Goal: Communication & Community: Answer question/provide support

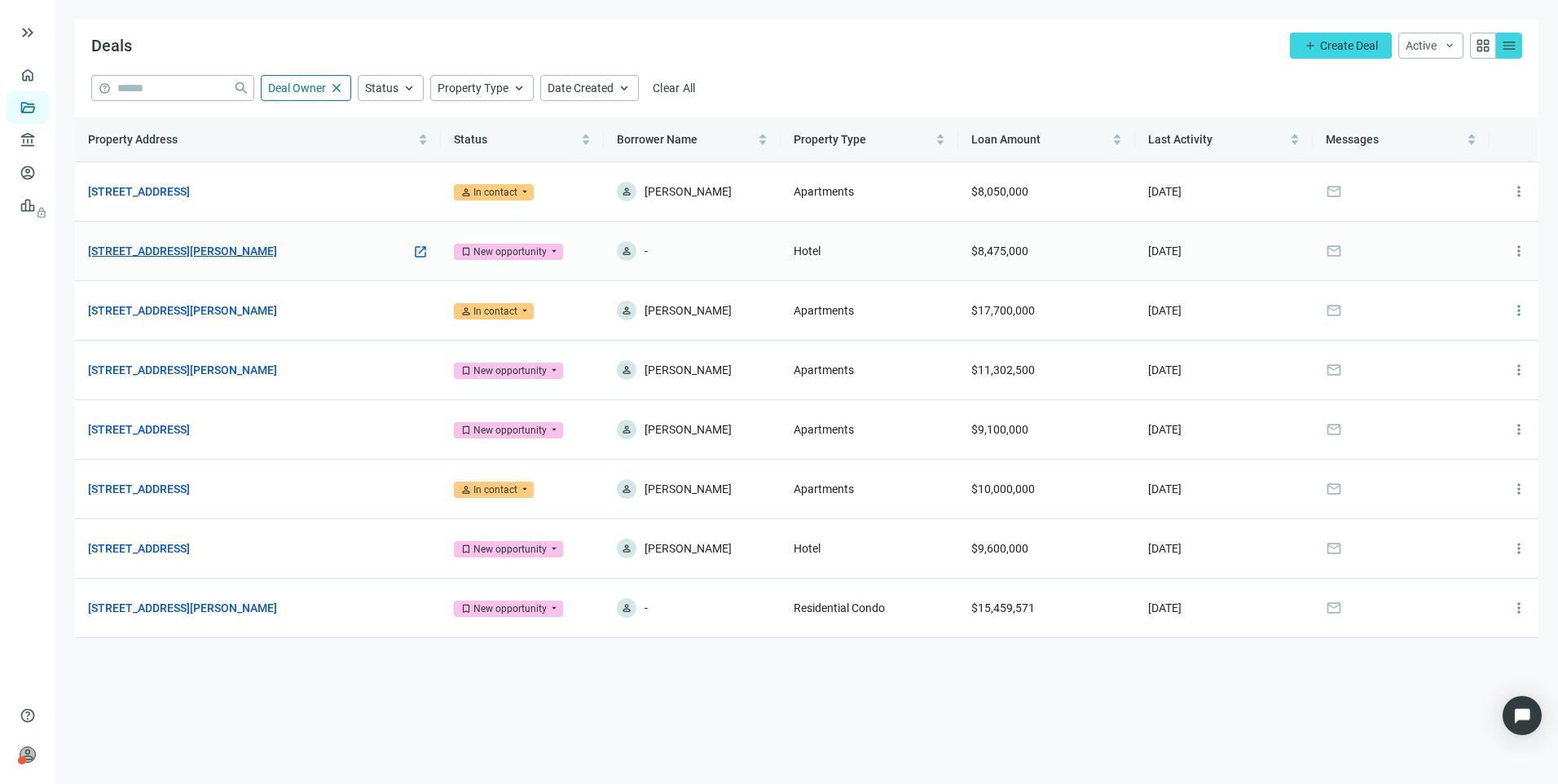
click at [227, 248] on link "[STREET_ADDRESS][PERSON_NAME]" at bounding box center [183, 251] width 189 height 18
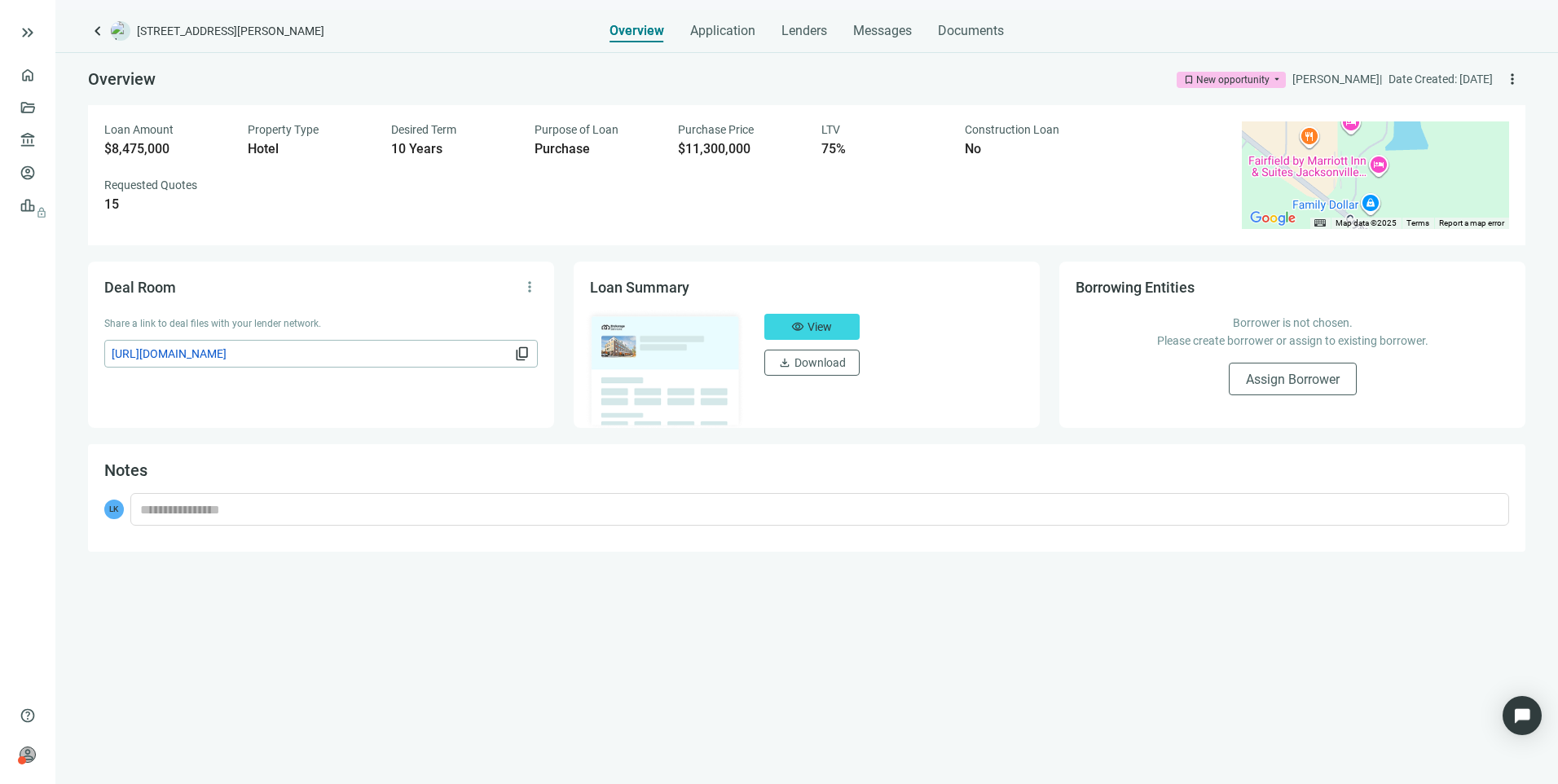
click at [452, 351] on span "[URL][DOMAIN_NAME]" at bounding box center [311, 353] width 399 height 18
click at [903, 26] on span "Messages" at bounding box center [883, 30] width 59 height 15
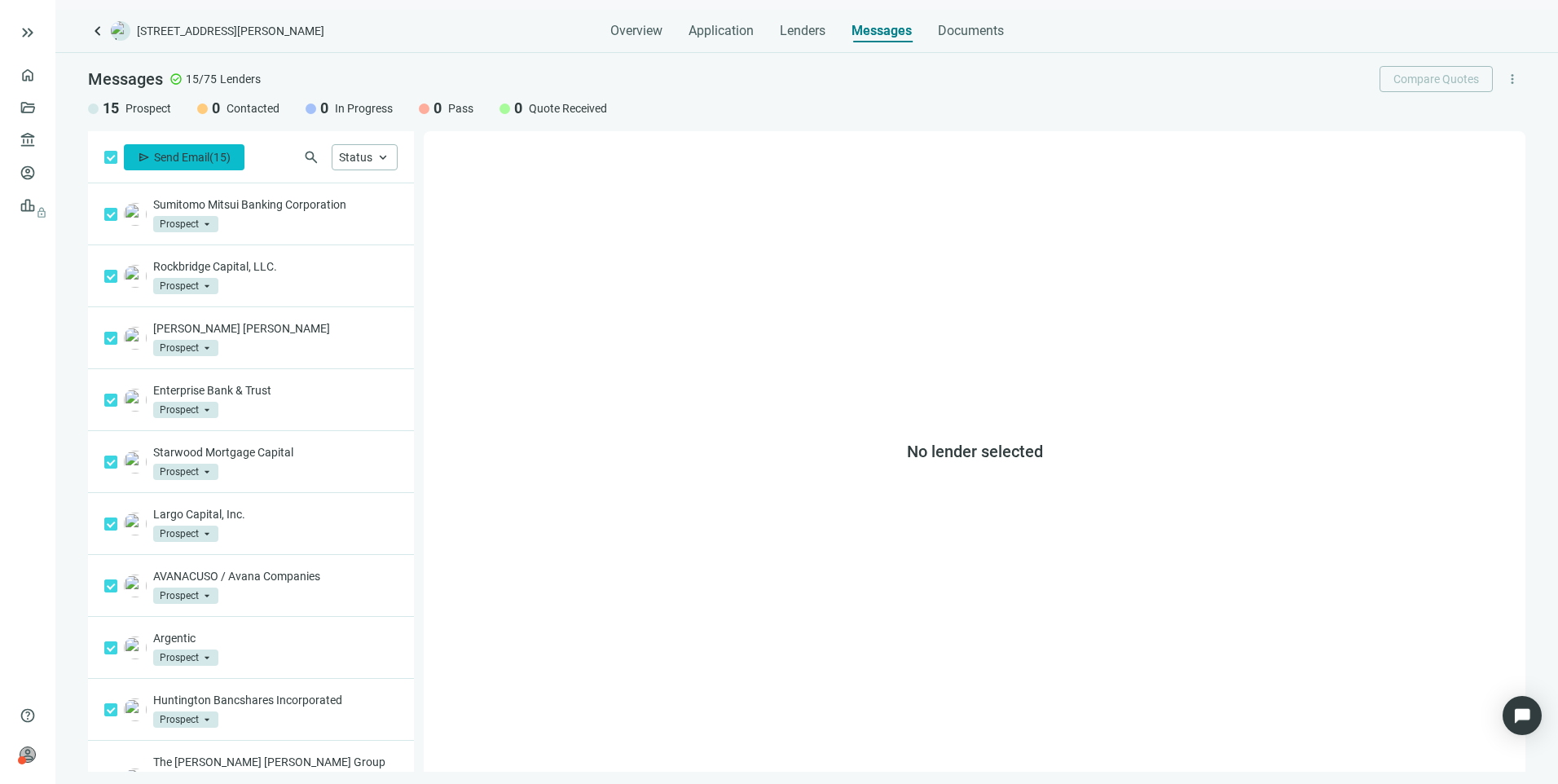
click at [212, 156] on span "( 15 )" at bounding box center [219, 157] width 21 height 13
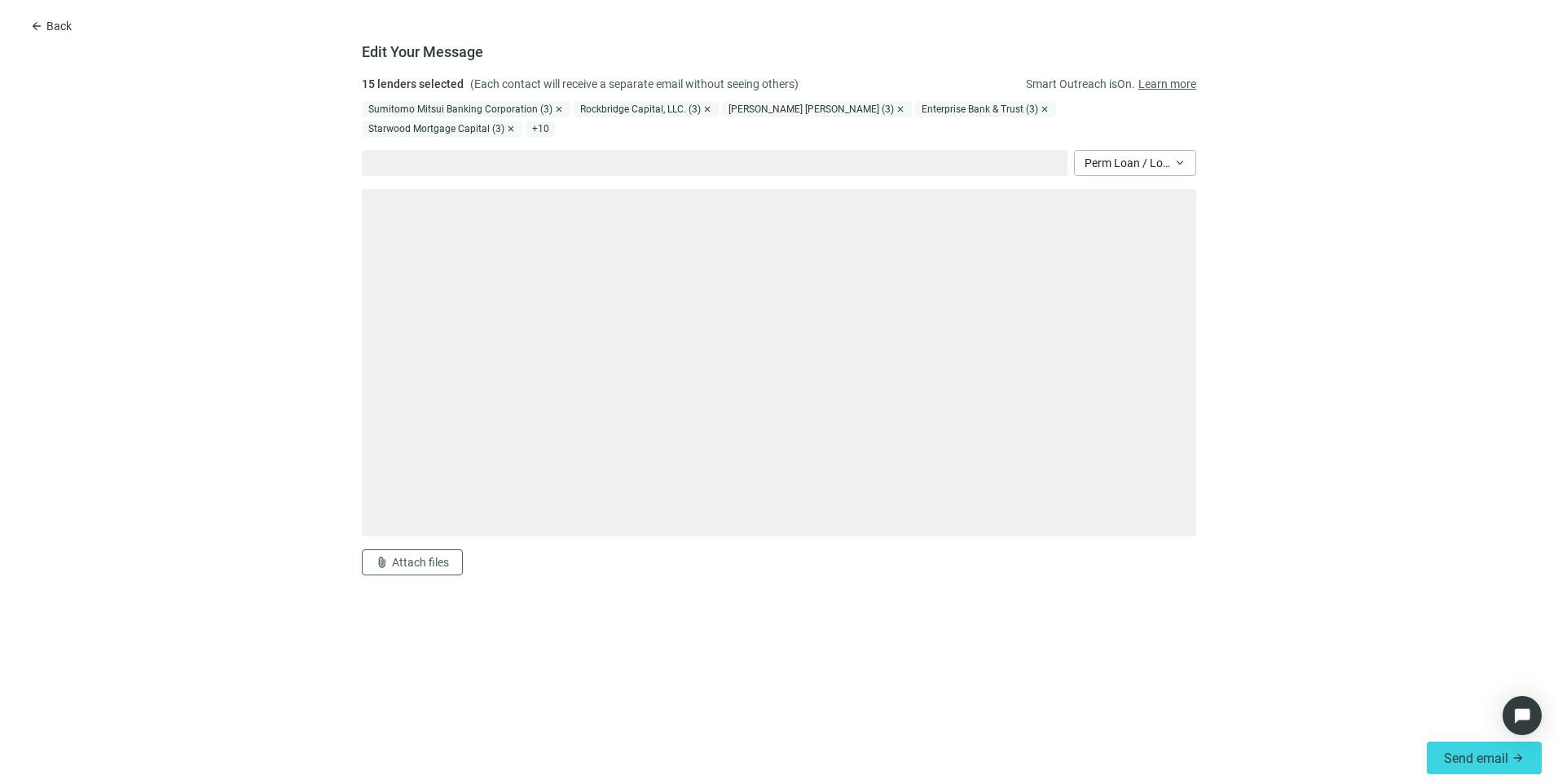
type textarea "**********"
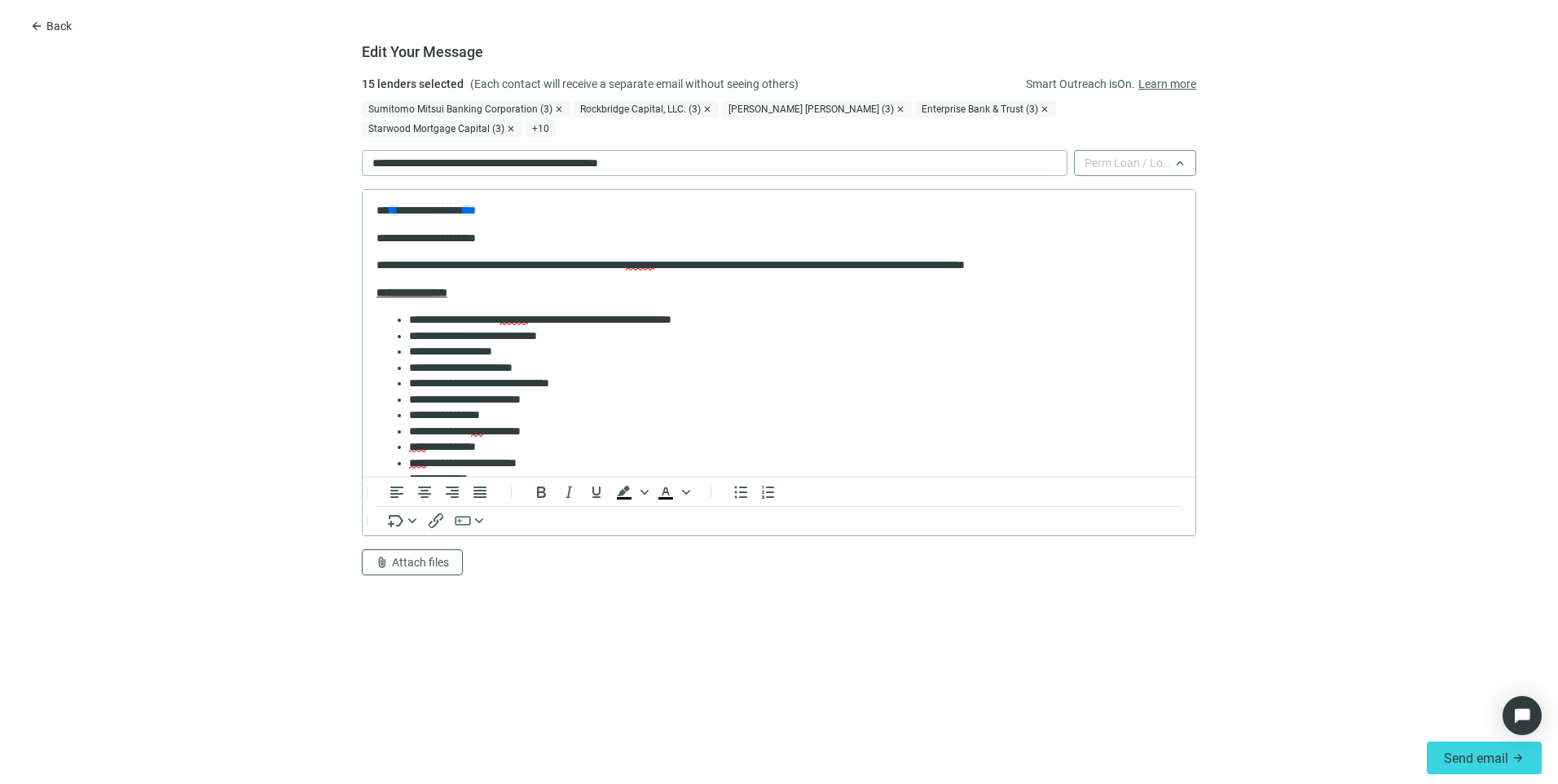
click at [1115, 150] on span "Perm Loan / Long Term Loan" at bounding box center [1135, 163] width 101 height 25
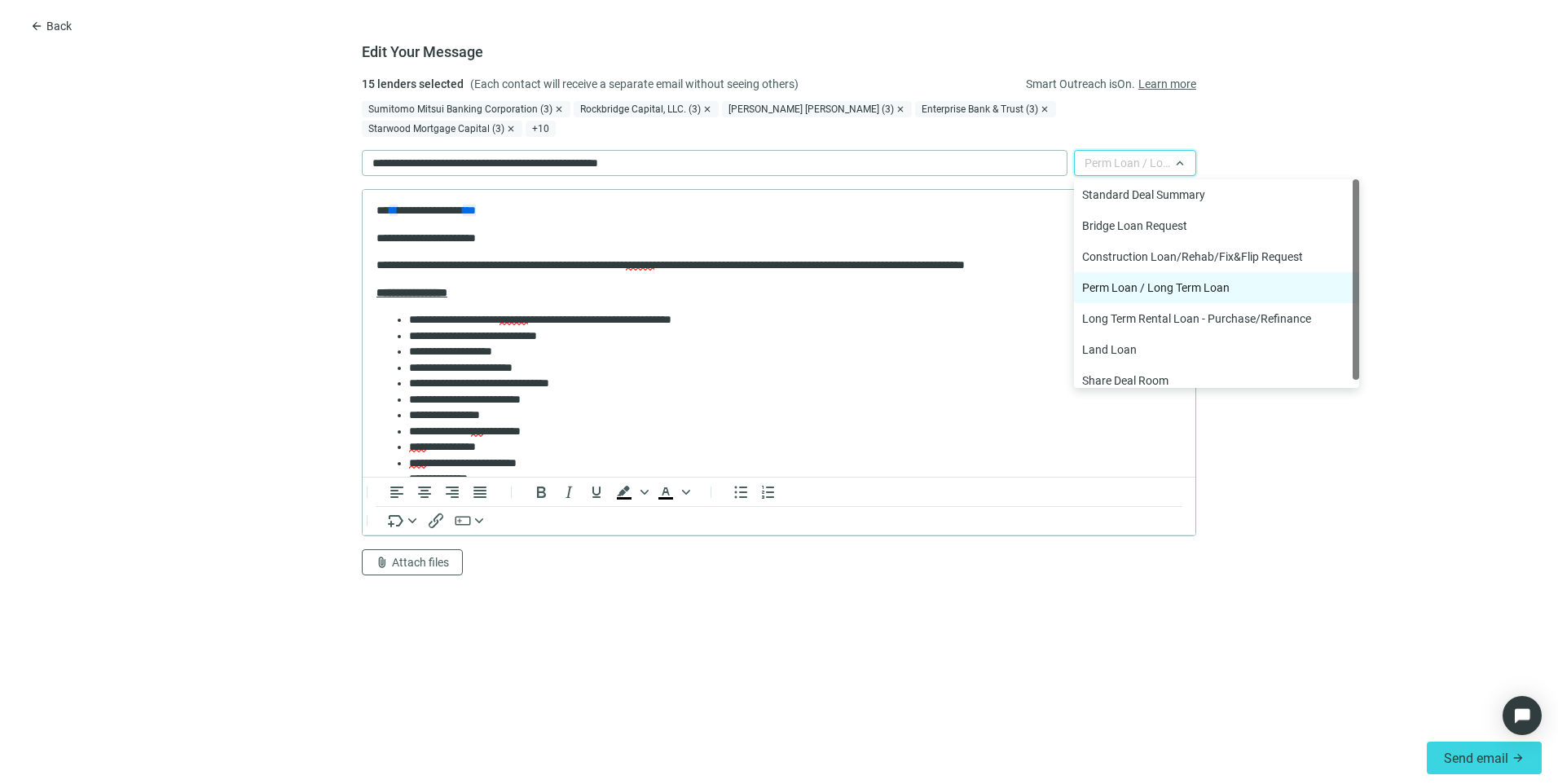
click at [1407, 87] on form "**********" at bounding box center [779, 403] width 1558 height 656
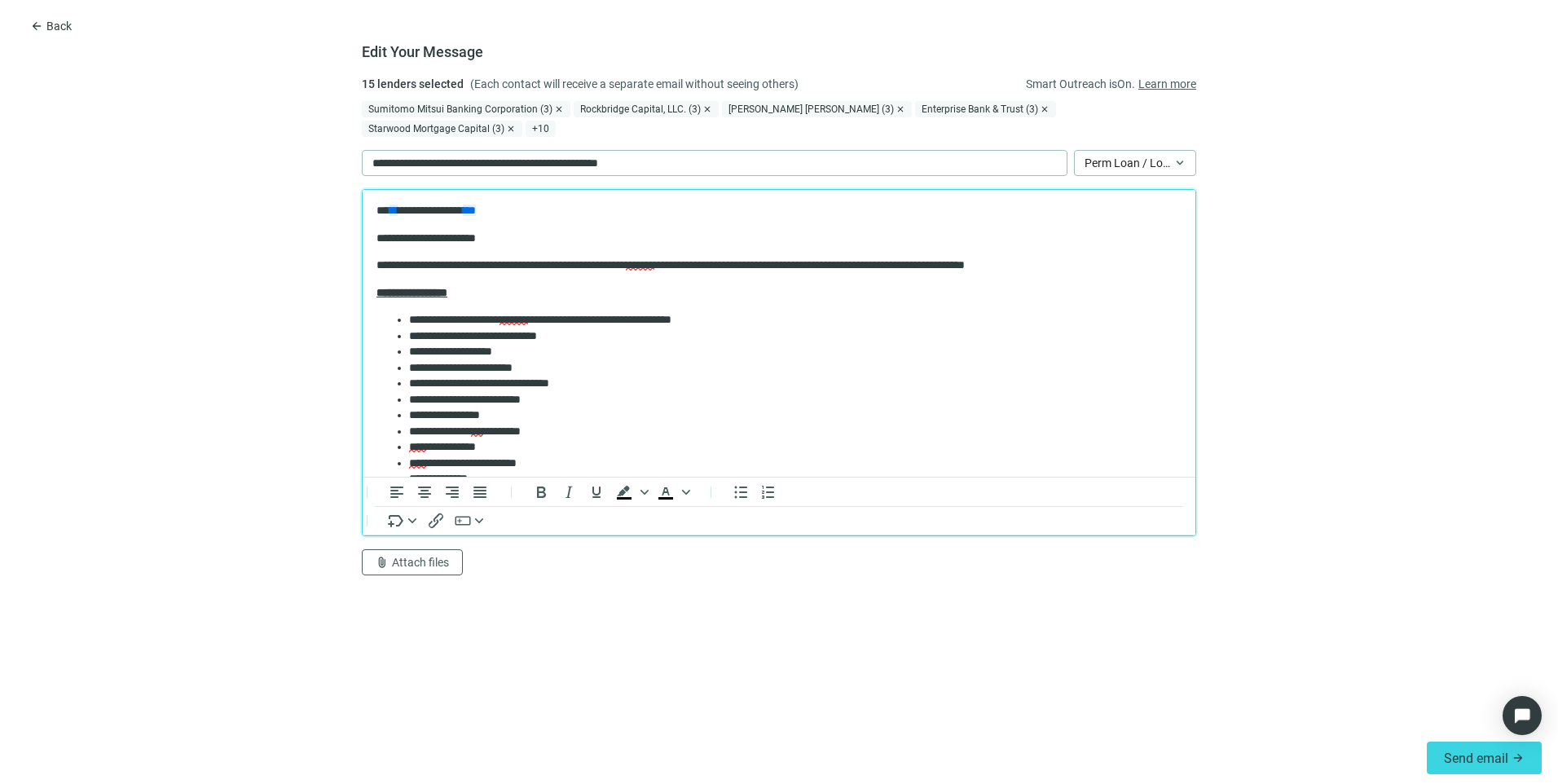
click at [898, 266] on p "**********" at bounding box center [773, 265] width 793 height 16
click at [898, 263] on p "**********" at bounding box center [773, 265] width 793 height 16
click at [899, 263] on p "**********" at bounding box center [773, 265] width 793 height 16
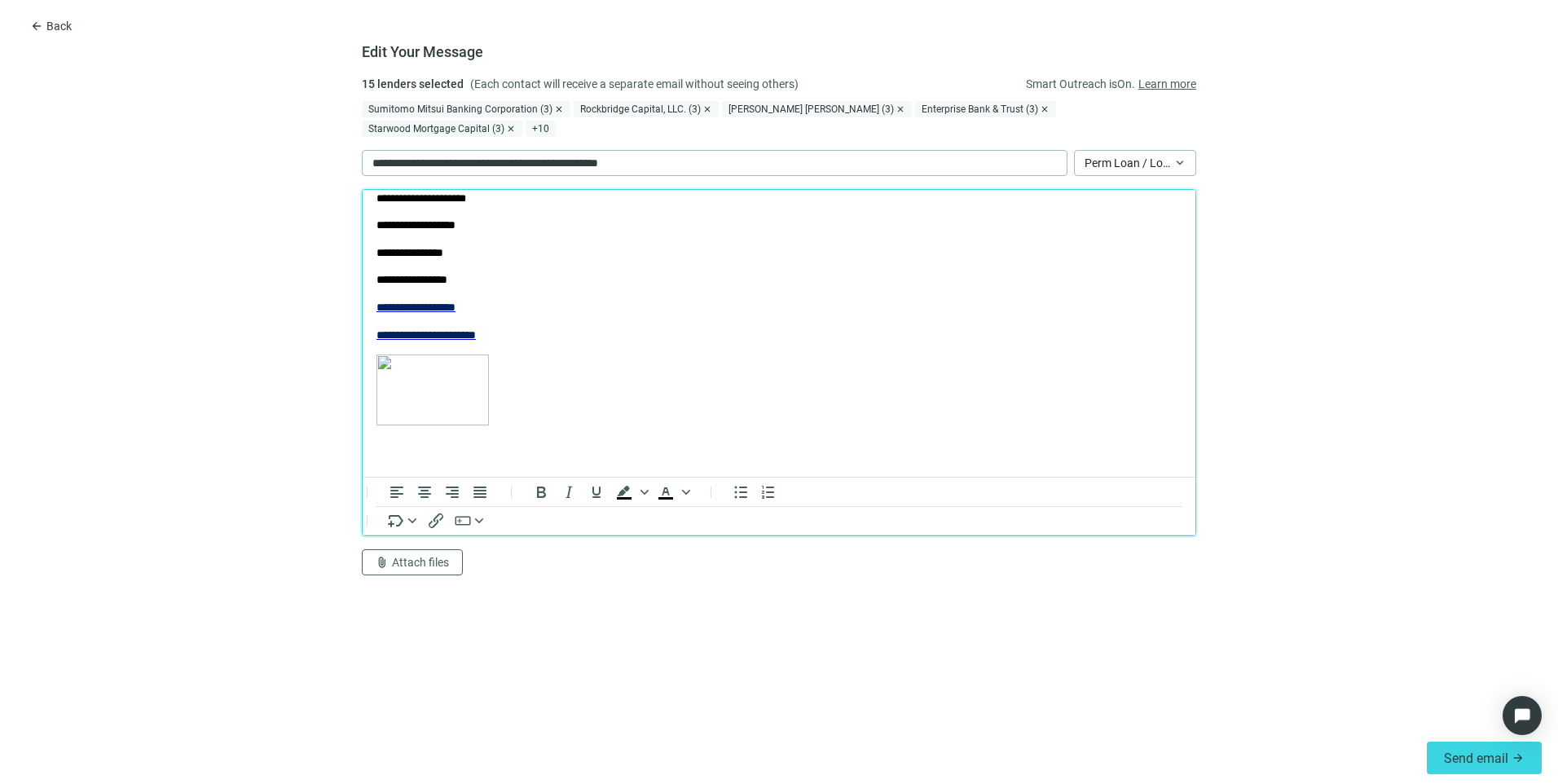
scroll to position [674, 0]
click at [436, 550] on button "attach_file Attach files" at bounding box center [412, 563] width 101 height 26
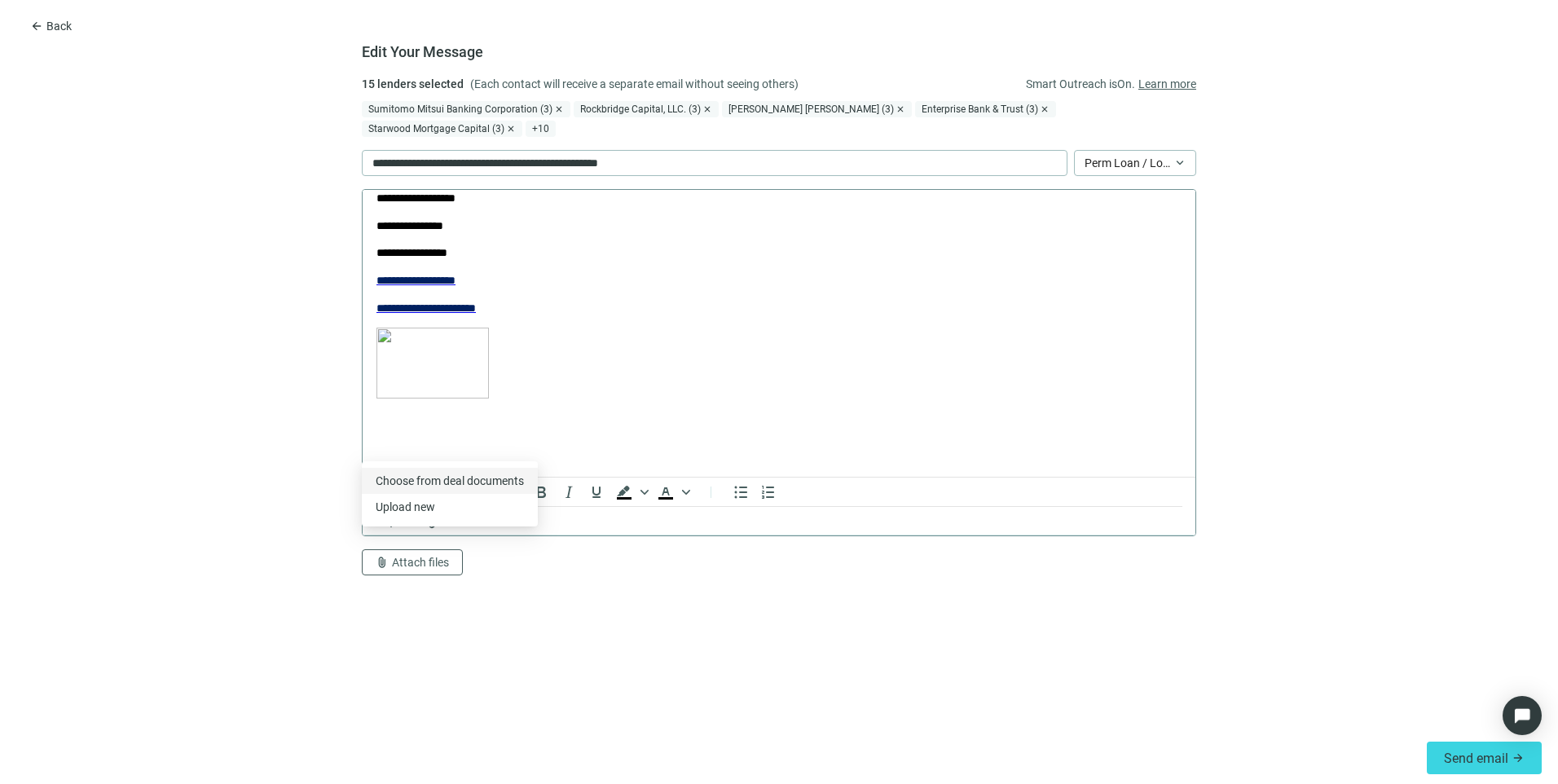
click at [421, 481] on span "Сhoose from deal documents" at bounding box center [449, 480] width 149 height 13
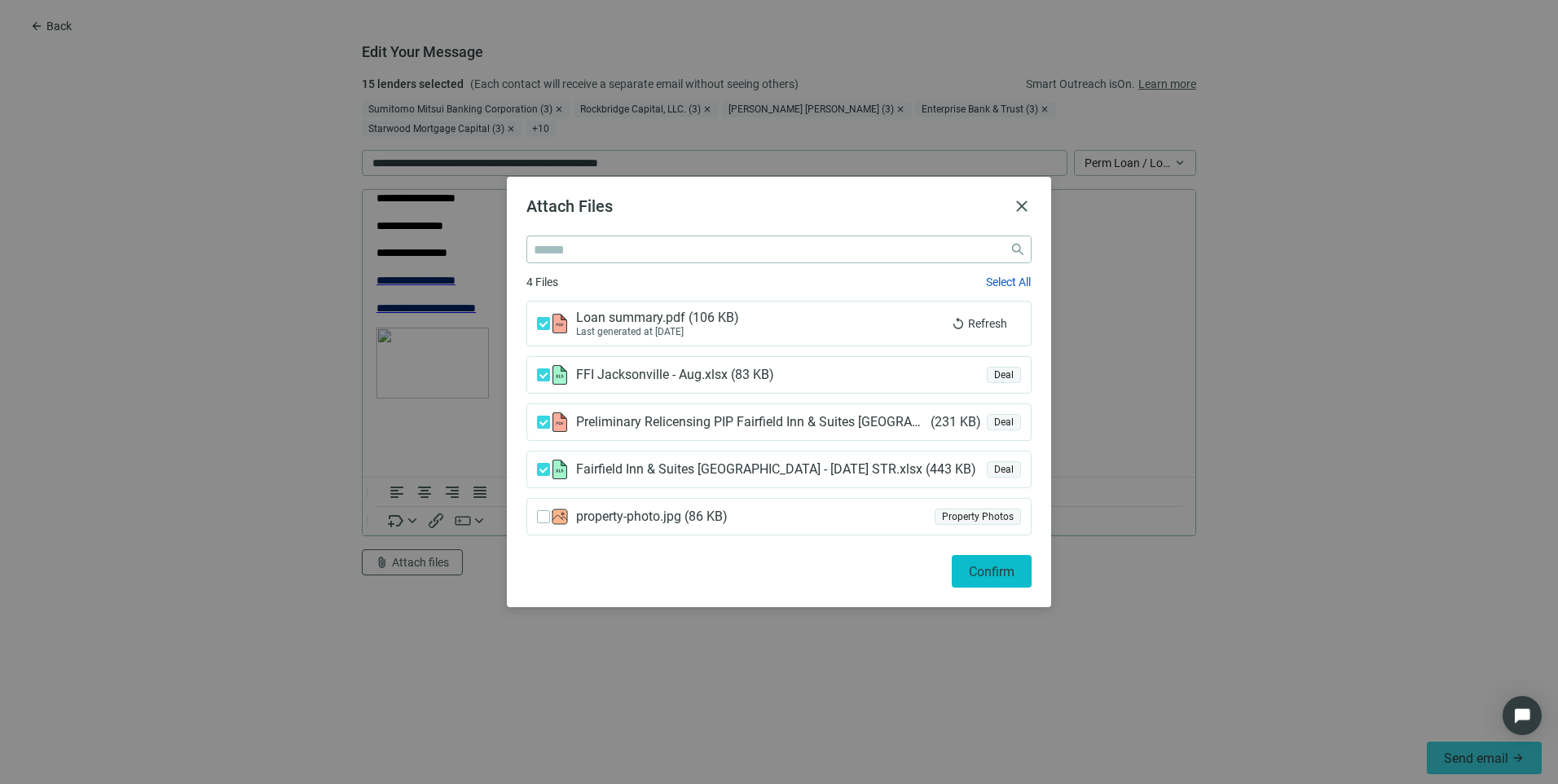
click at [997, 583] on button "Confirm" at bounding box center [991, 571] width 79 height 32
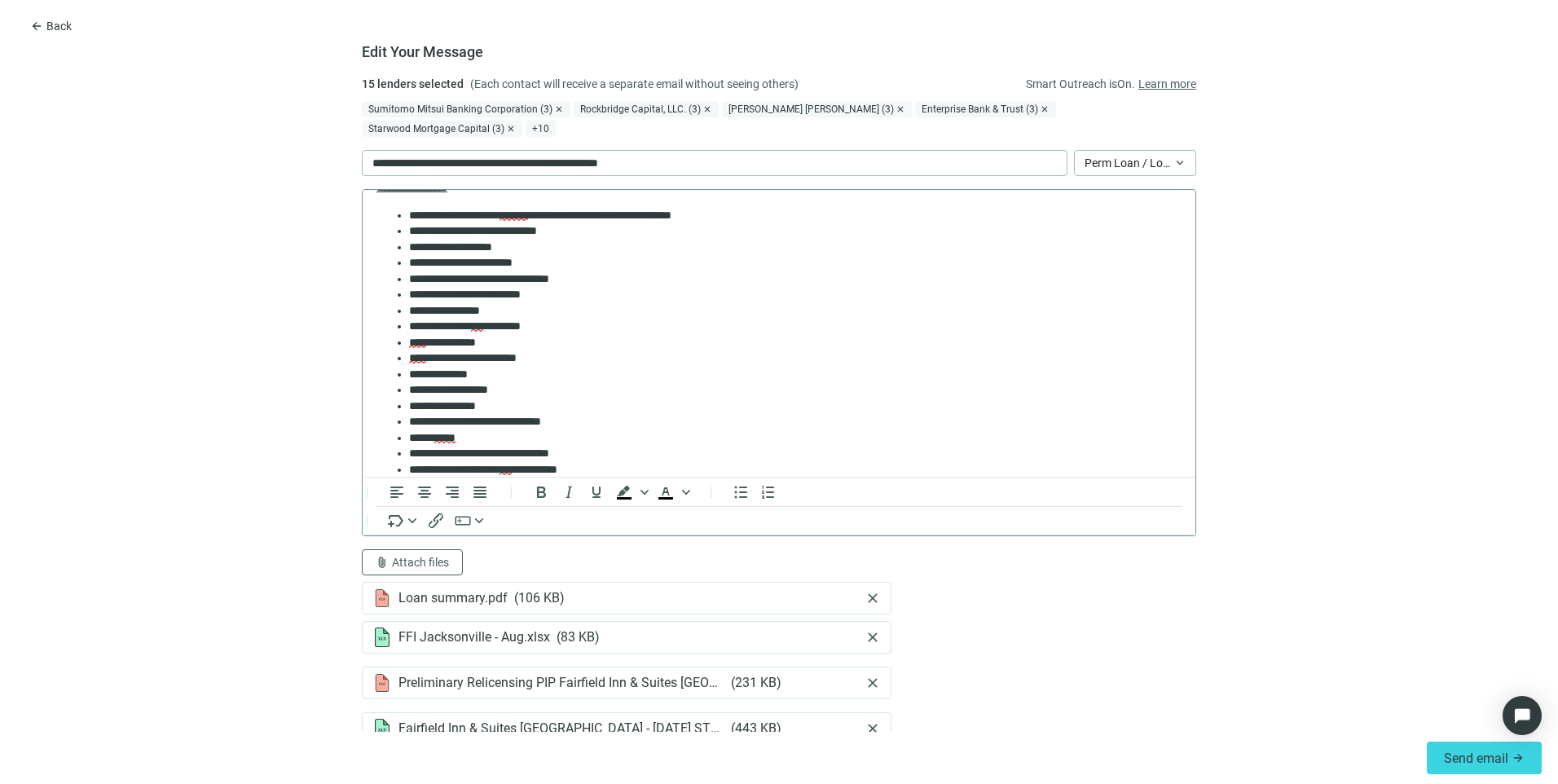
scroll to position [0, 0]
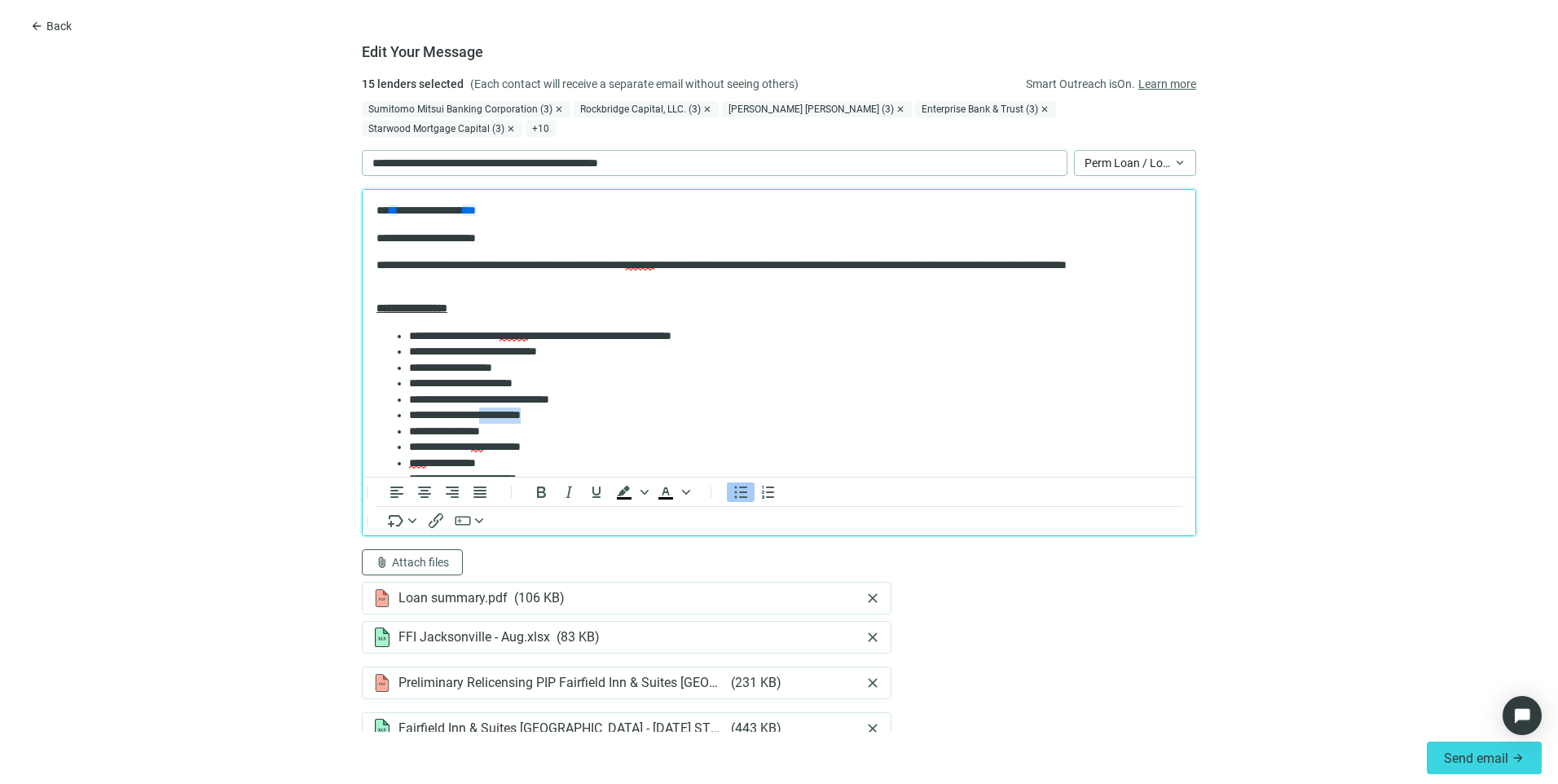
drag, startPoint x: 568, startPoint y: 416, endPoint x: 499, endPoint y: 412, distance: 69.1
click at [499, 412] on li "**********" at bounding box center [789, 415] width 761 height 16
click at [509, 110] on div "Sumitomo Mitsui Banking Corporation (3)" at bounding box center [466, 109] width 209 height 16
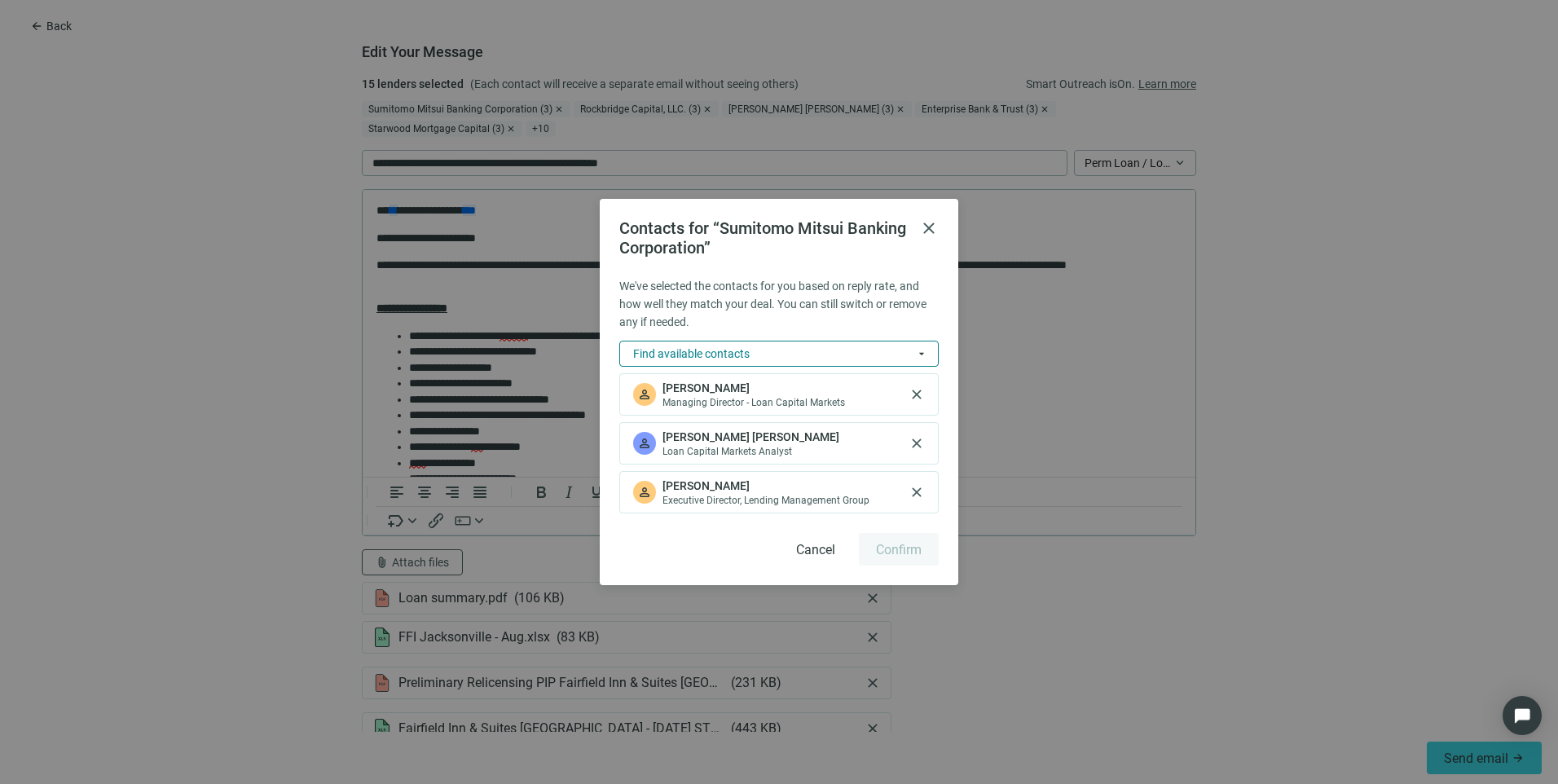
click at [827, 350] on button "Find available contacts arrow_drop_down" at bounding box center [779, 354] width 320 height 26
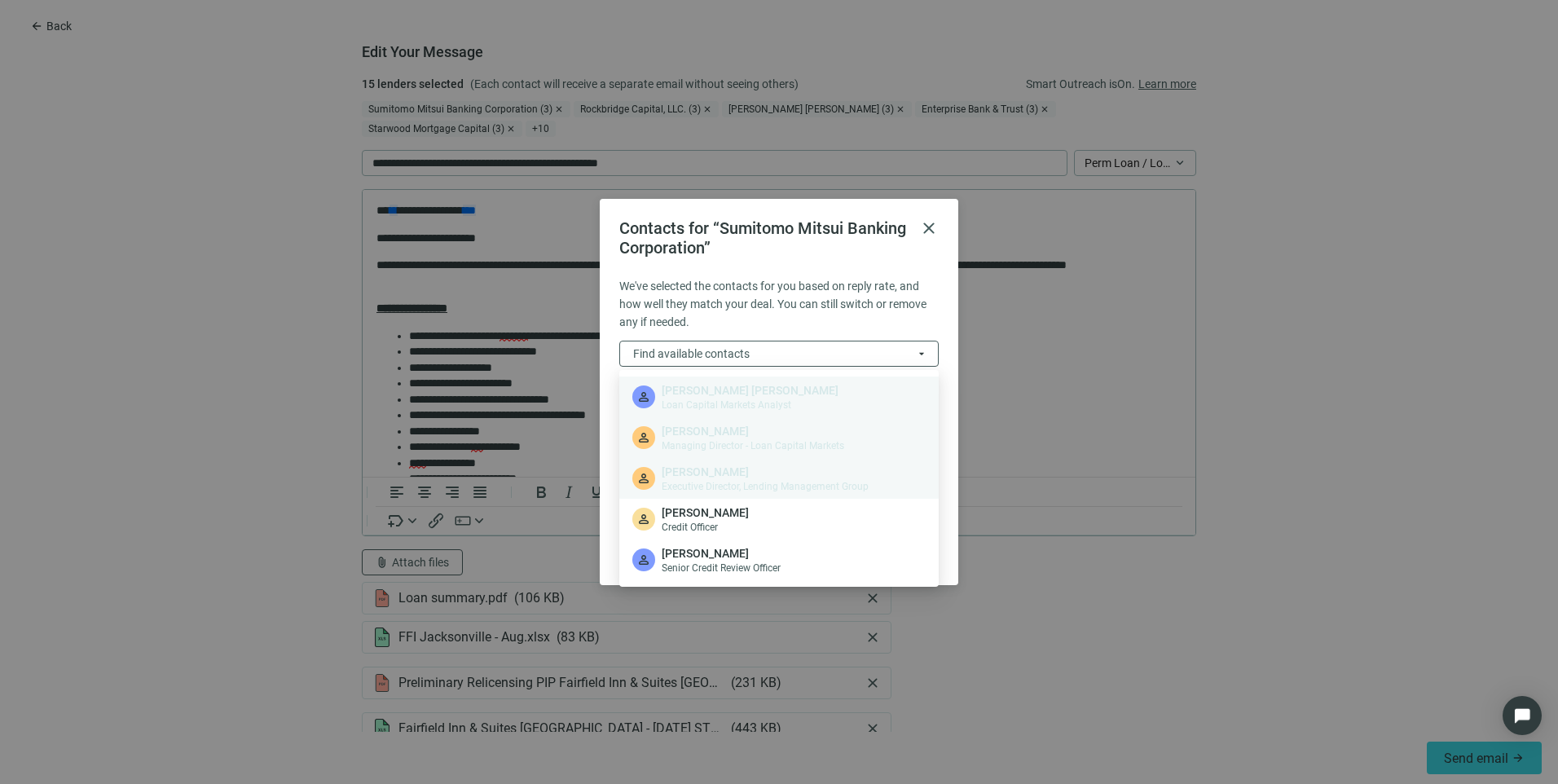
click at [1444, 409] on div "Contacts for “Sumitomo Mitsui Banking Corporation” close We've selected the con…" at bounding box center [779, 392] width 1558 height 784
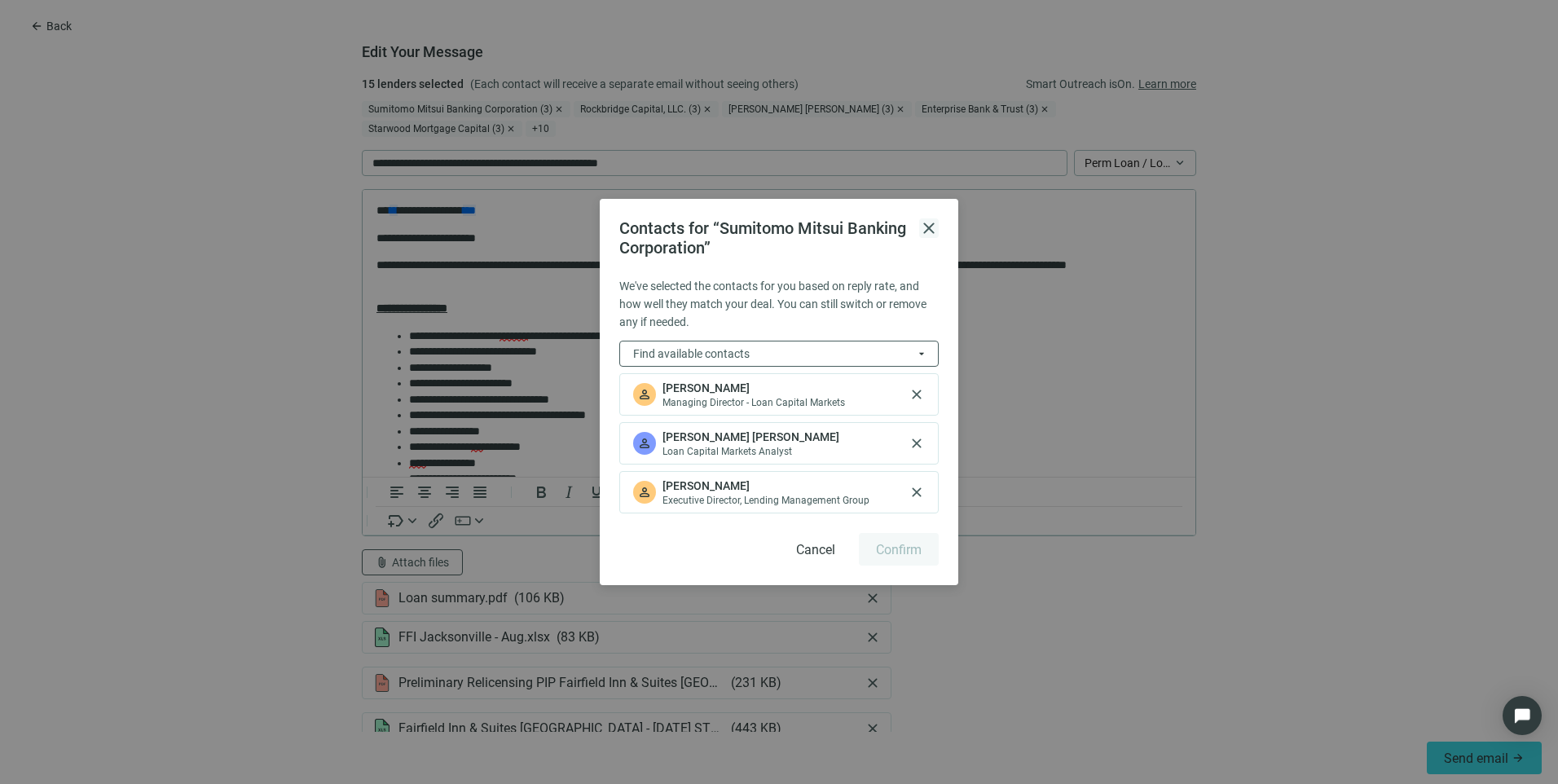
click at [936, 231] on span "close" at bounding box center [929, 228] width 20 height 20
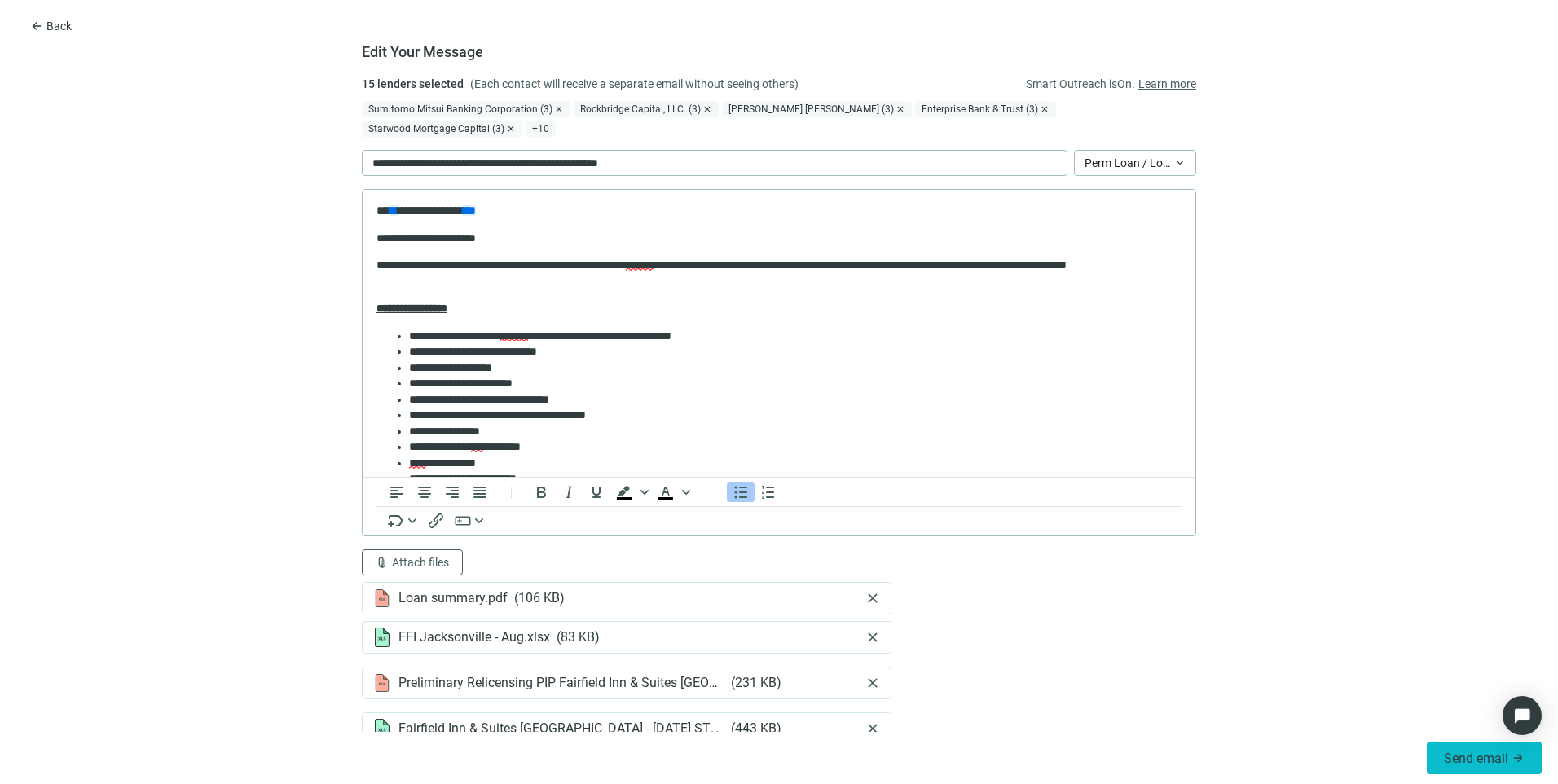
click at [1482, 753] on span "Send email" at bounding box center [1477, 758] width 64 height 15
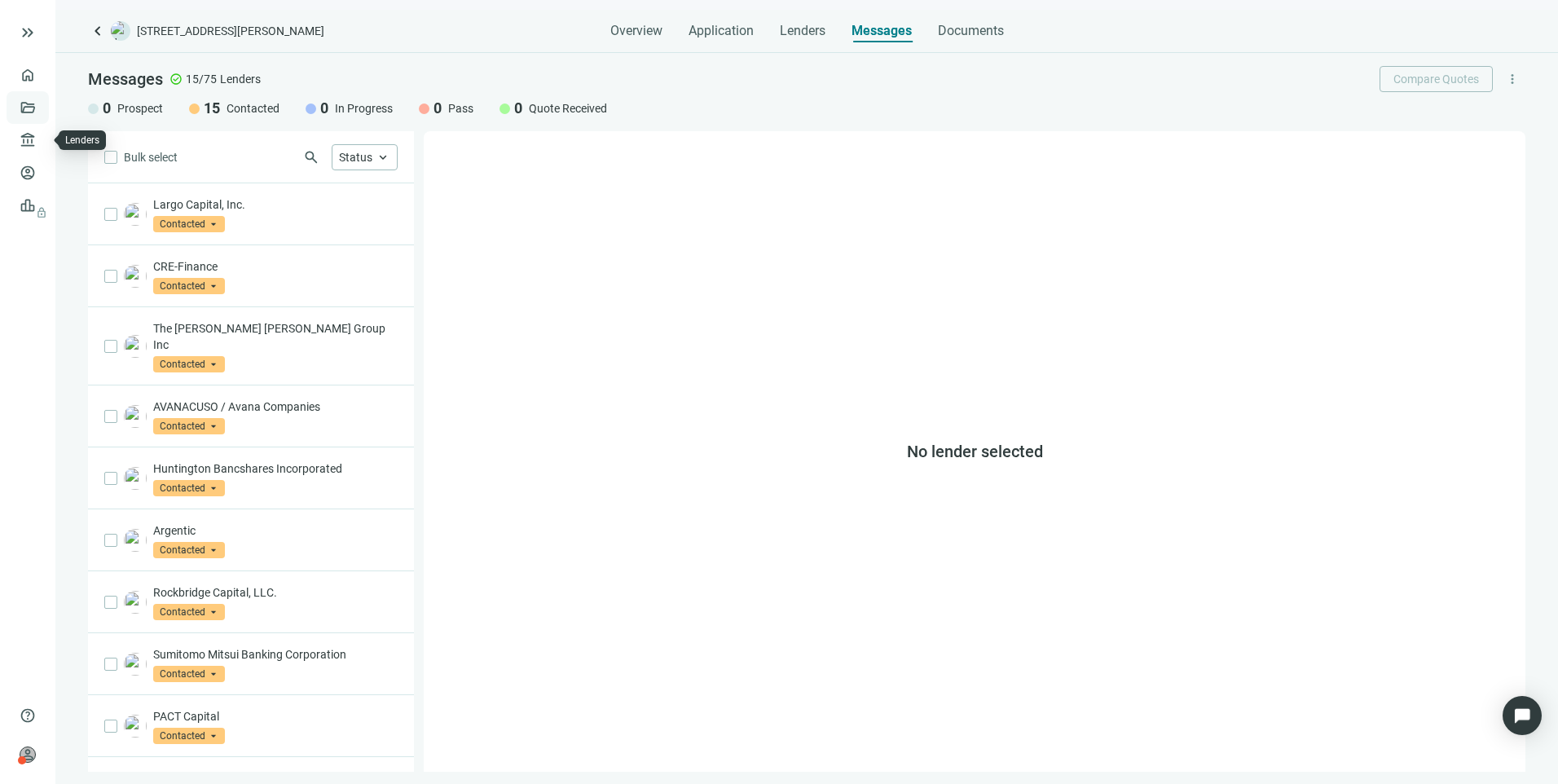
click at [41, 114] on link "Deals" at bounding box center [55, 108] width 29 height 13
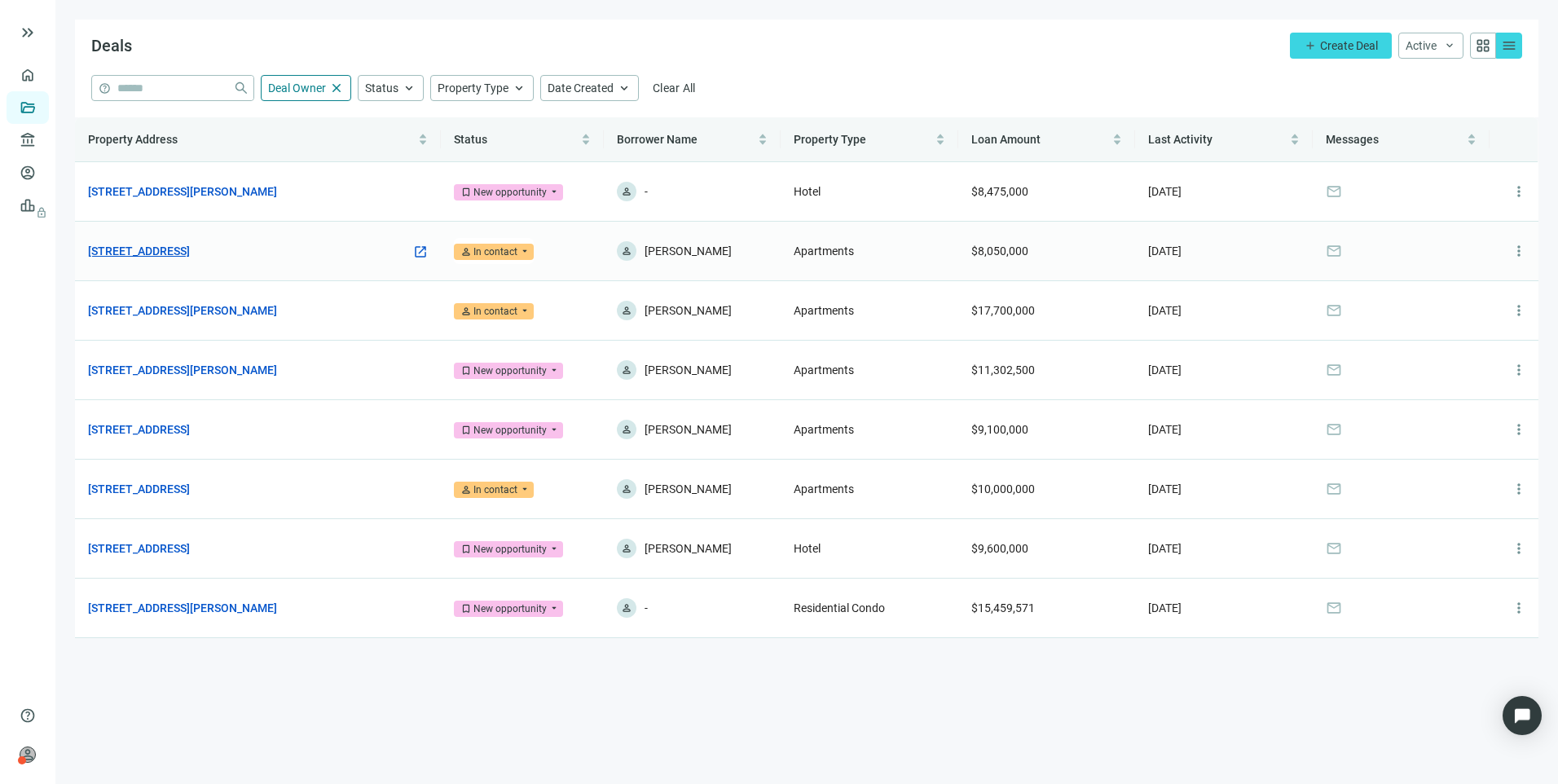
click at [190, 256] on link "[STREET_ADDRESS]" at bounding box center [139, 251] width 102 height 18
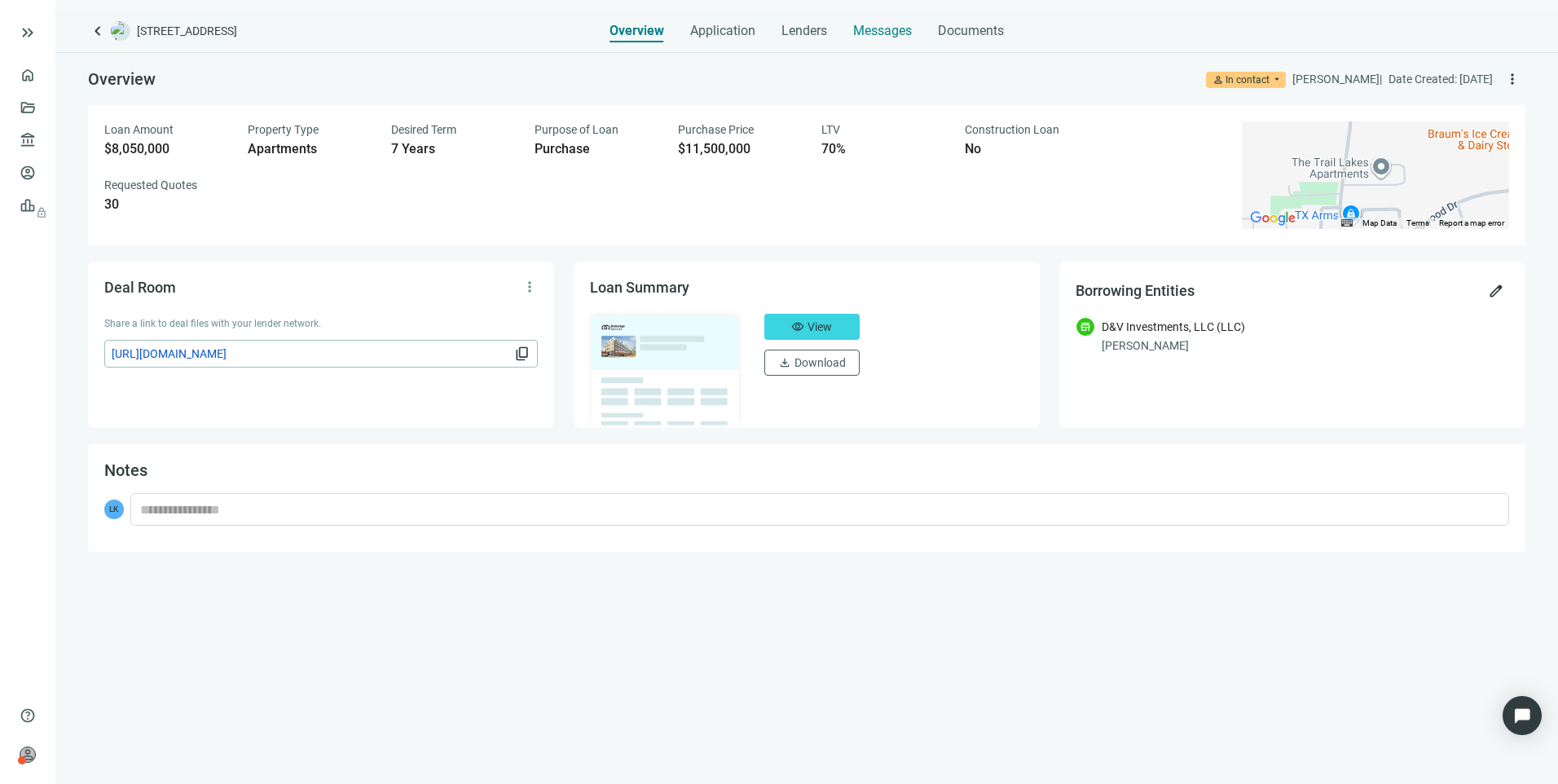
click at [891, 30] on span "Messages" at bounding box center [883, 30] width 59 height 15
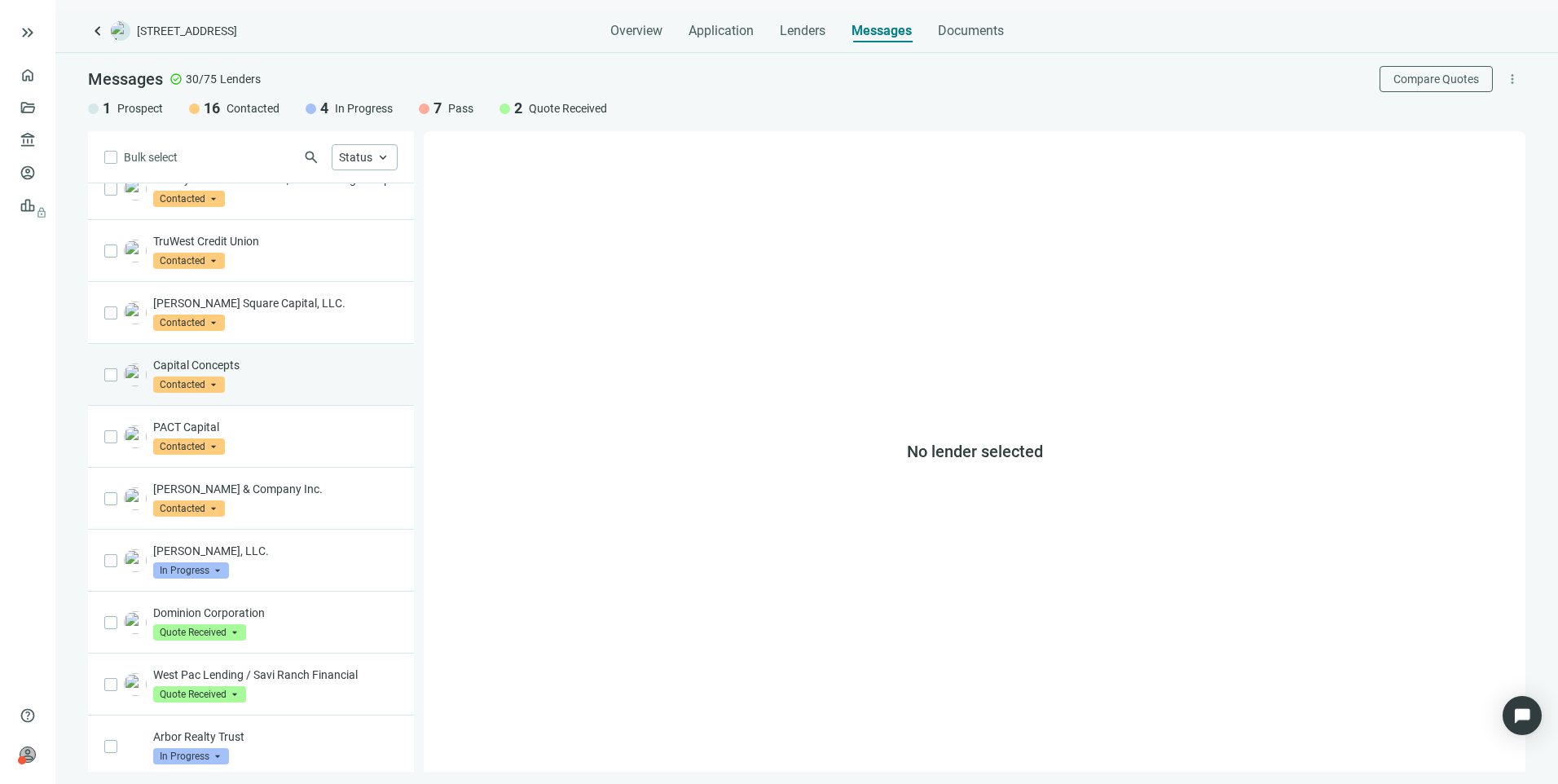
scroll to position [719, 0]
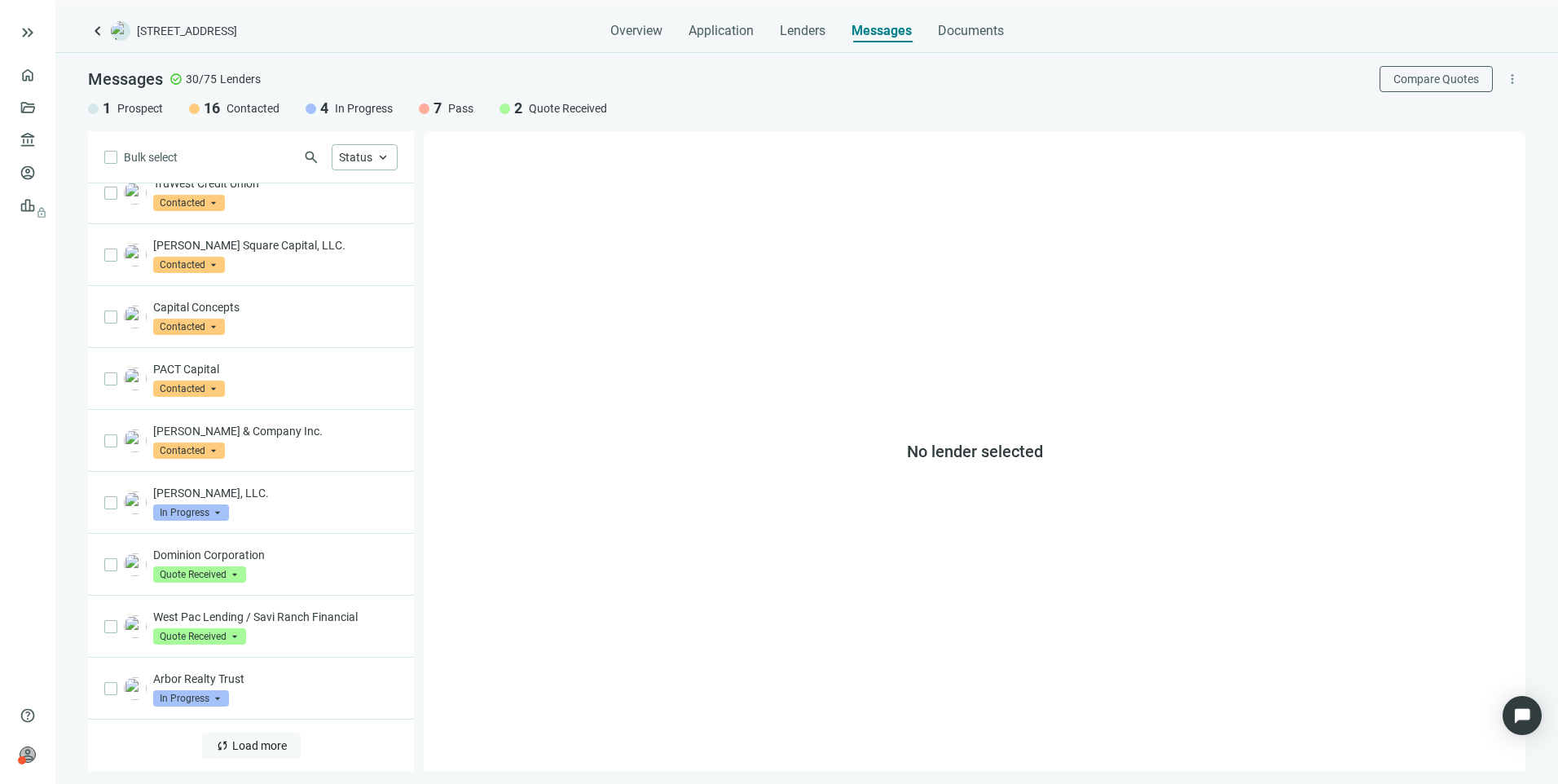
click at [256, 750] on span "Load more" at bounding box center [260, 745] width 55 height 13
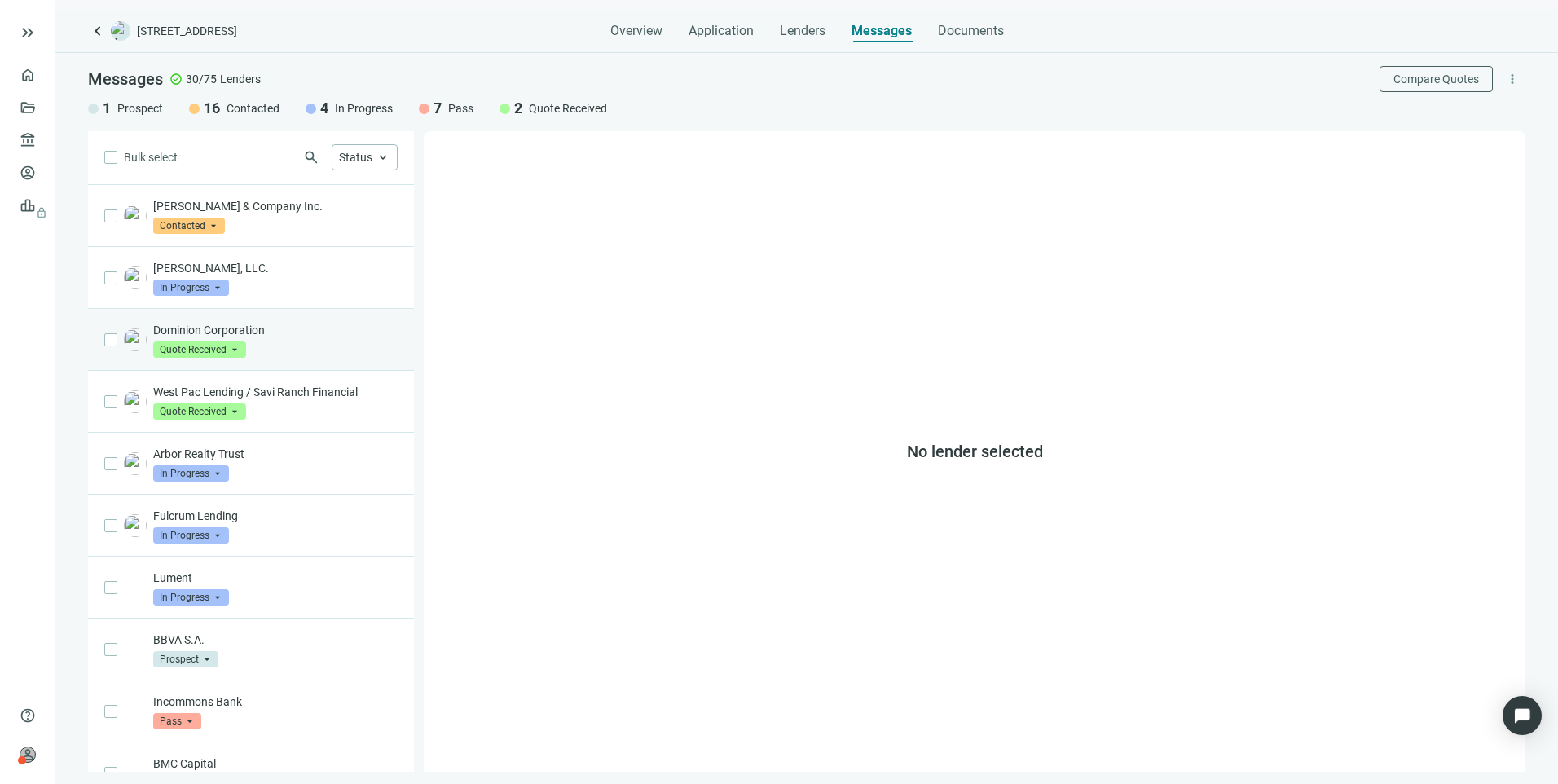
scroll to position [1285, 0]
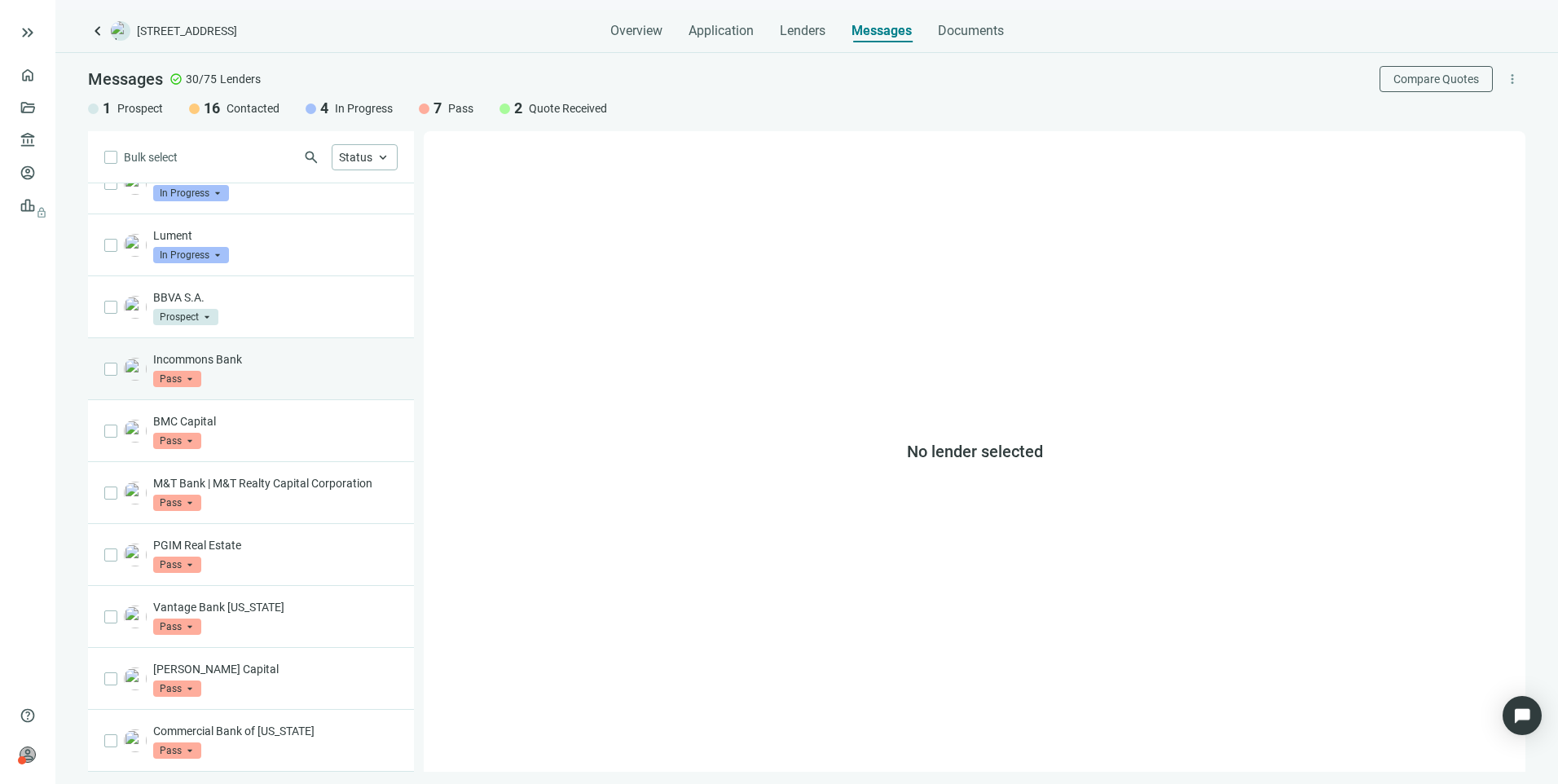
click at [242, 373] on div "Incommons Bank Pass arrow_drop_down" at bounding box center [275, 369] width 244 height 36
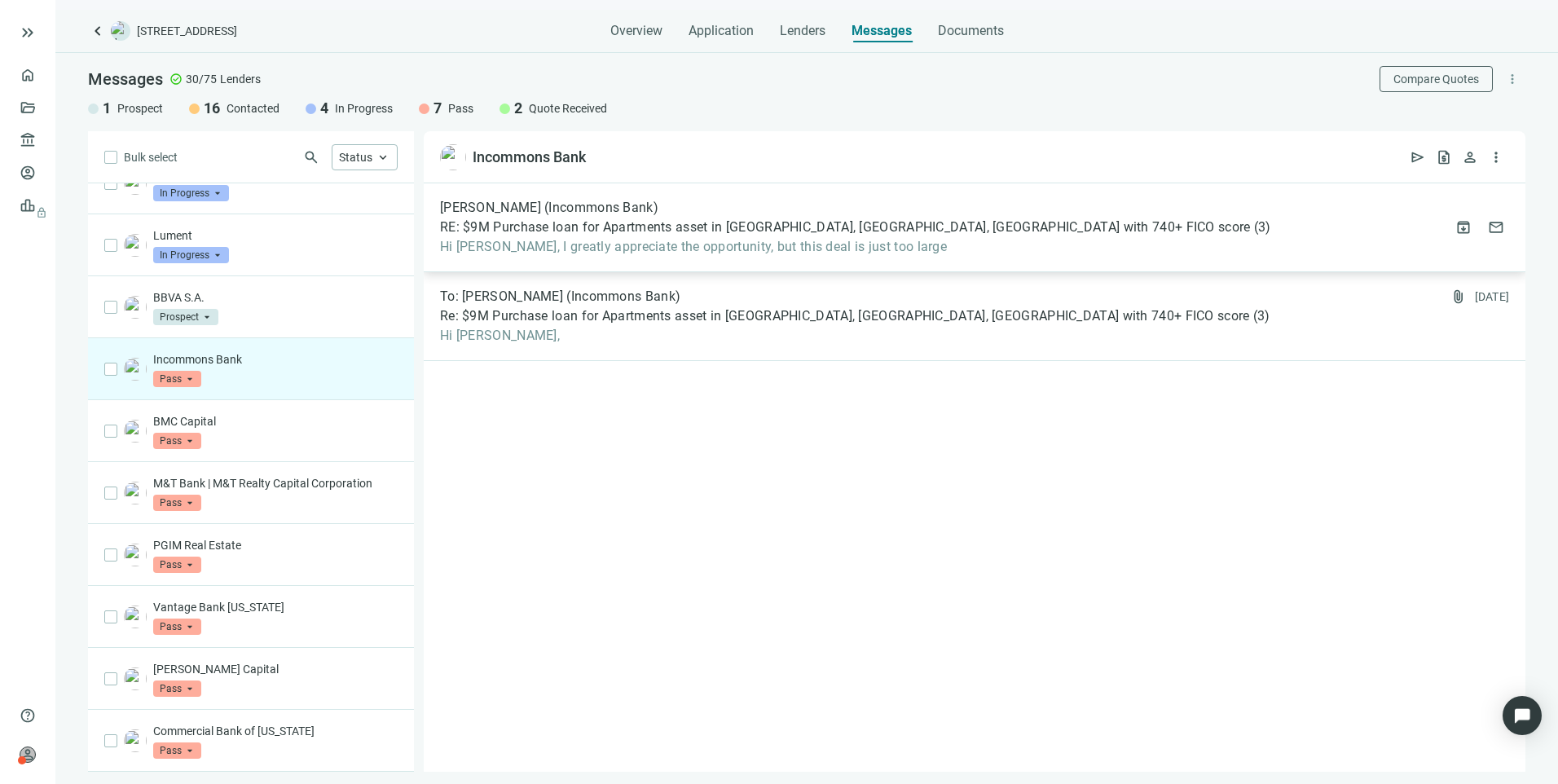
click at [716, 264] on div "[PERSON_NAME] (Incommons Bank) RE: $9M Purchase loan for Apartments asset in [G…" at bounding box center [974, 228] width 1102 height 89
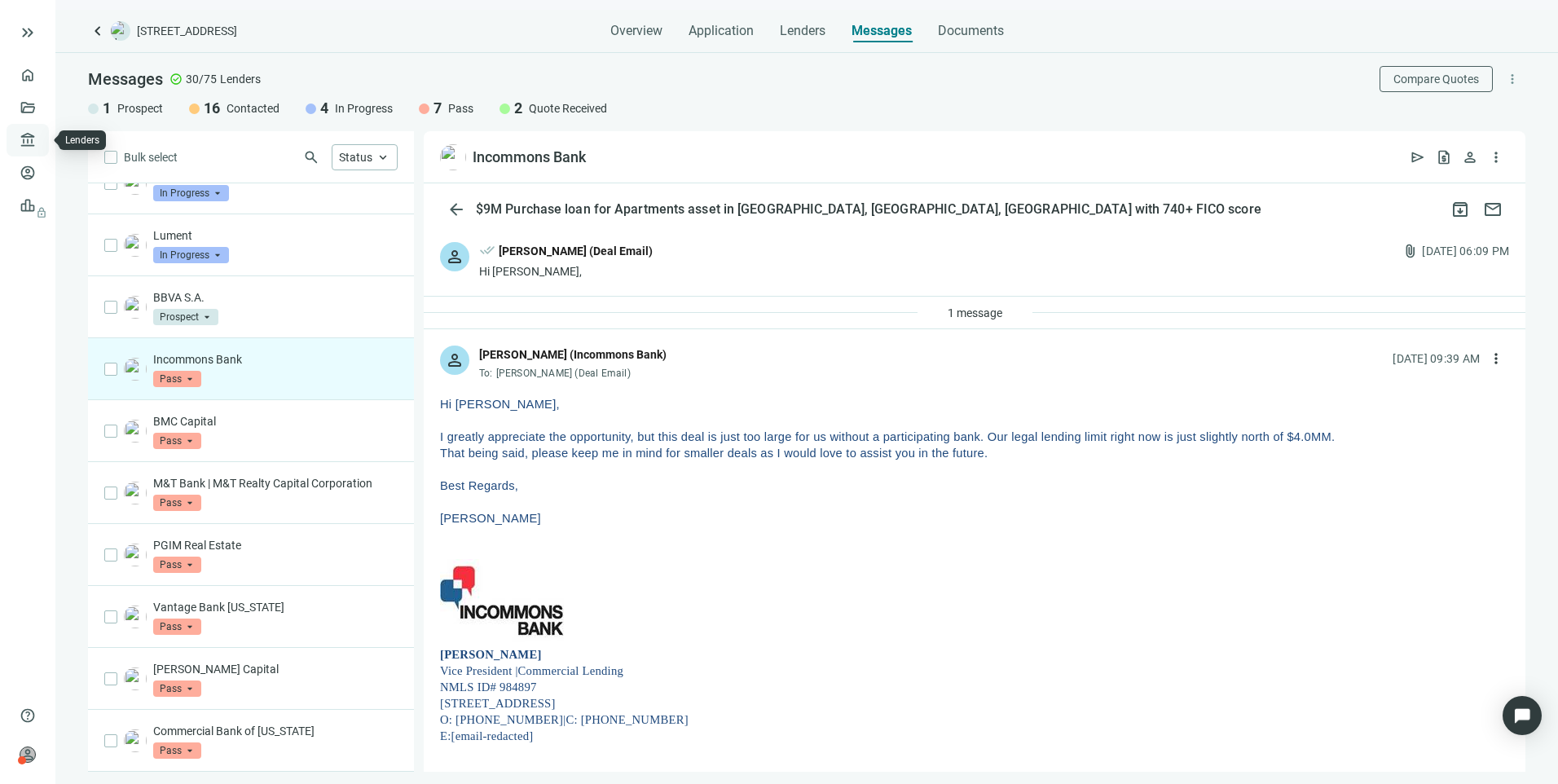
click at [41, 139] on link "Lenders" at bounding box center [61, 140] width 43 height 13
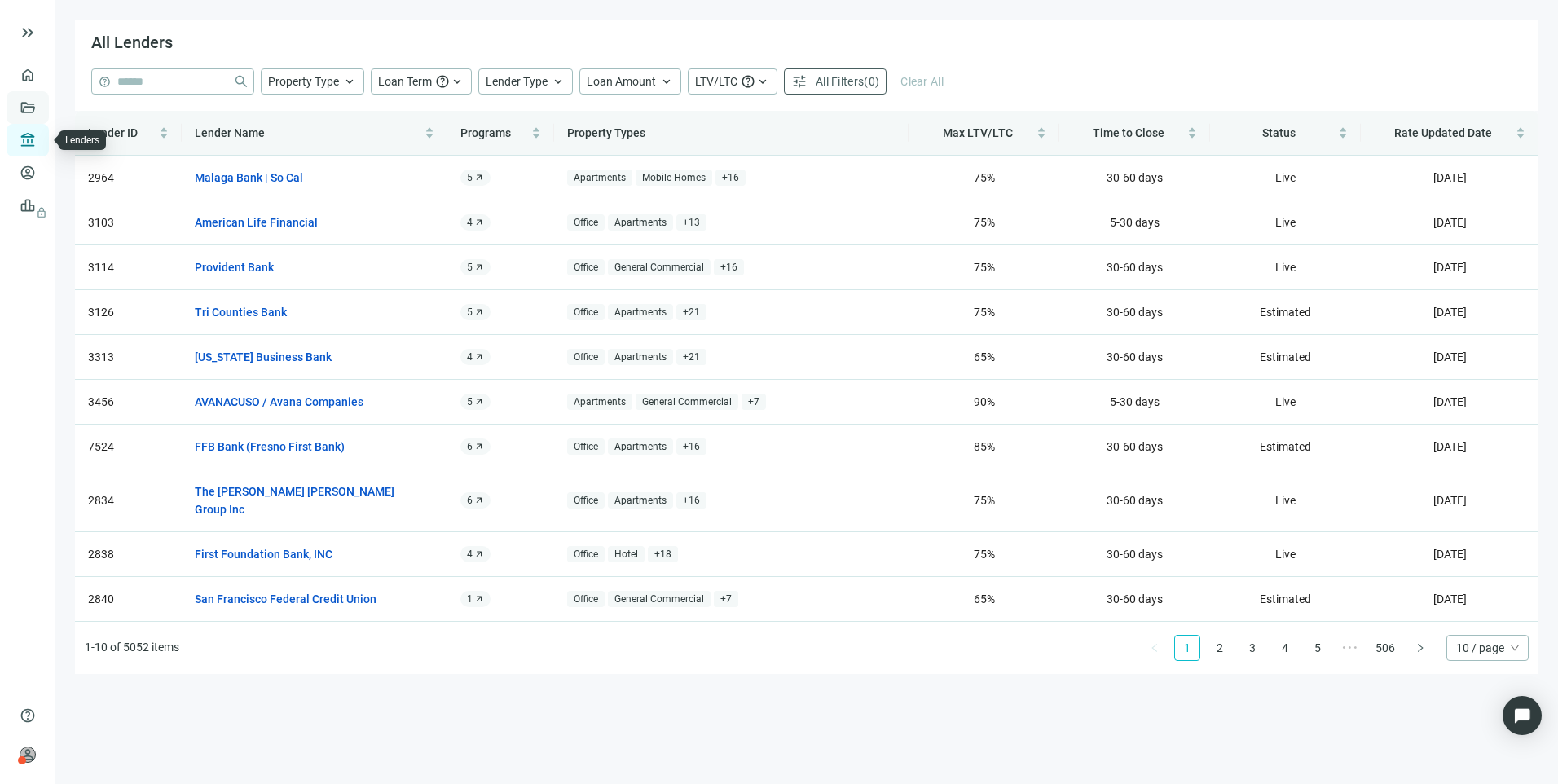
click at [41, 114] on link "Deals" at bounding box center [55, 108] width 29 height 13
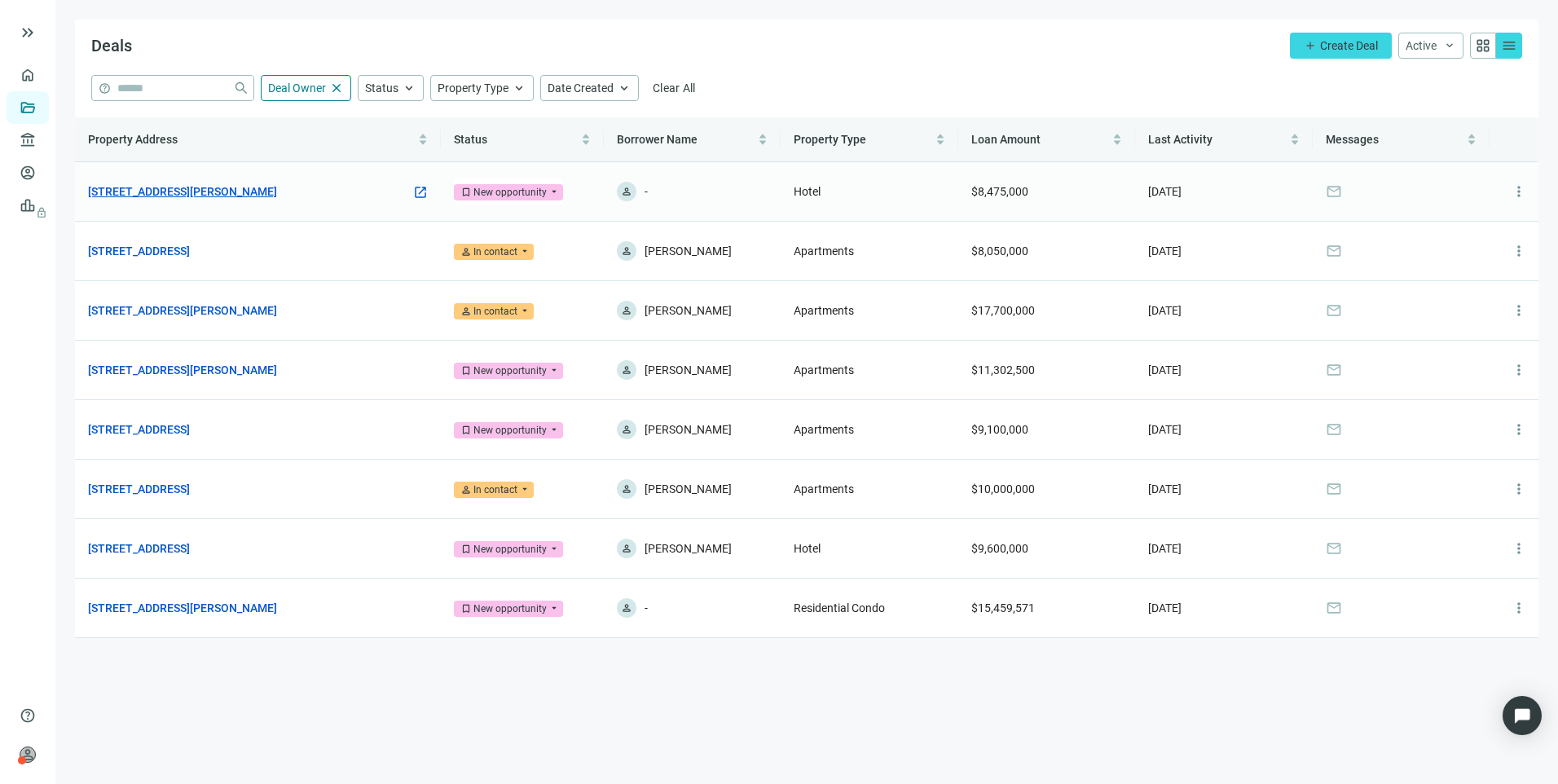
click at [277, 191] on link "[STREET_ADDRESS][PERSON_NAME]" at bounding box center [183, 191] width 189 height 18
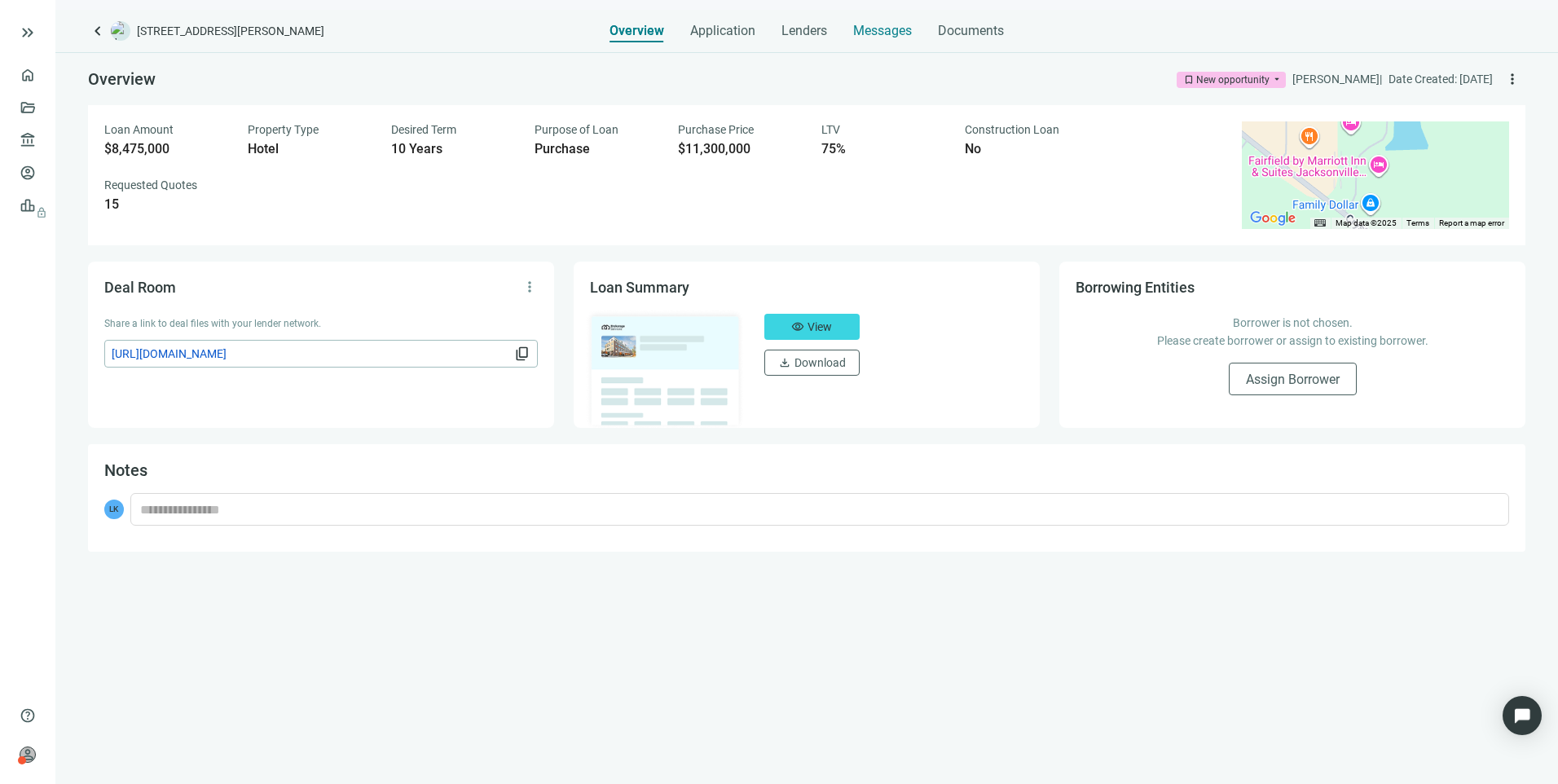
click at [885, 32] on span "Messages" at bounding box center [883, 30] width 59 height 15
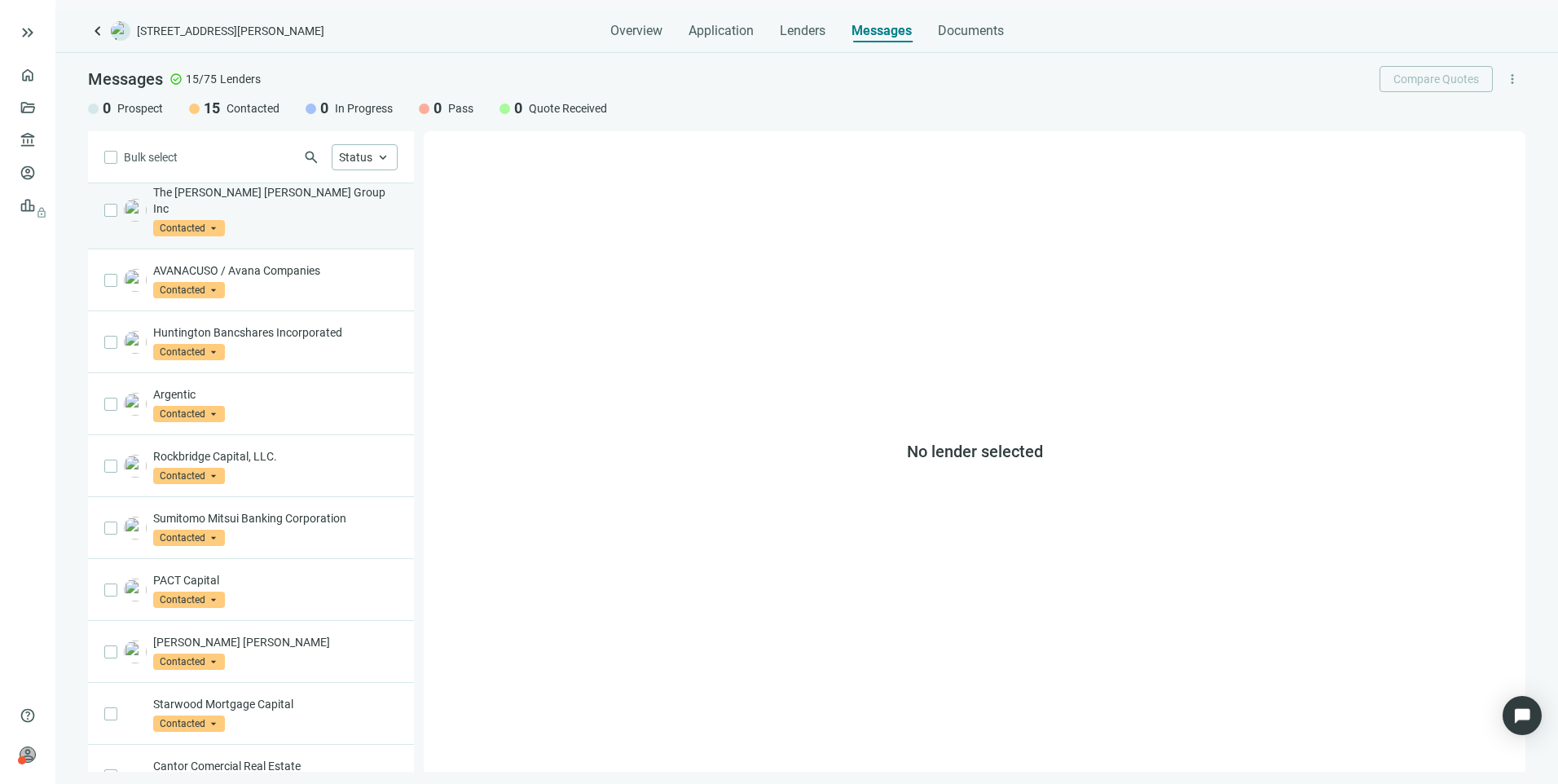
scroll to position [340, 0]
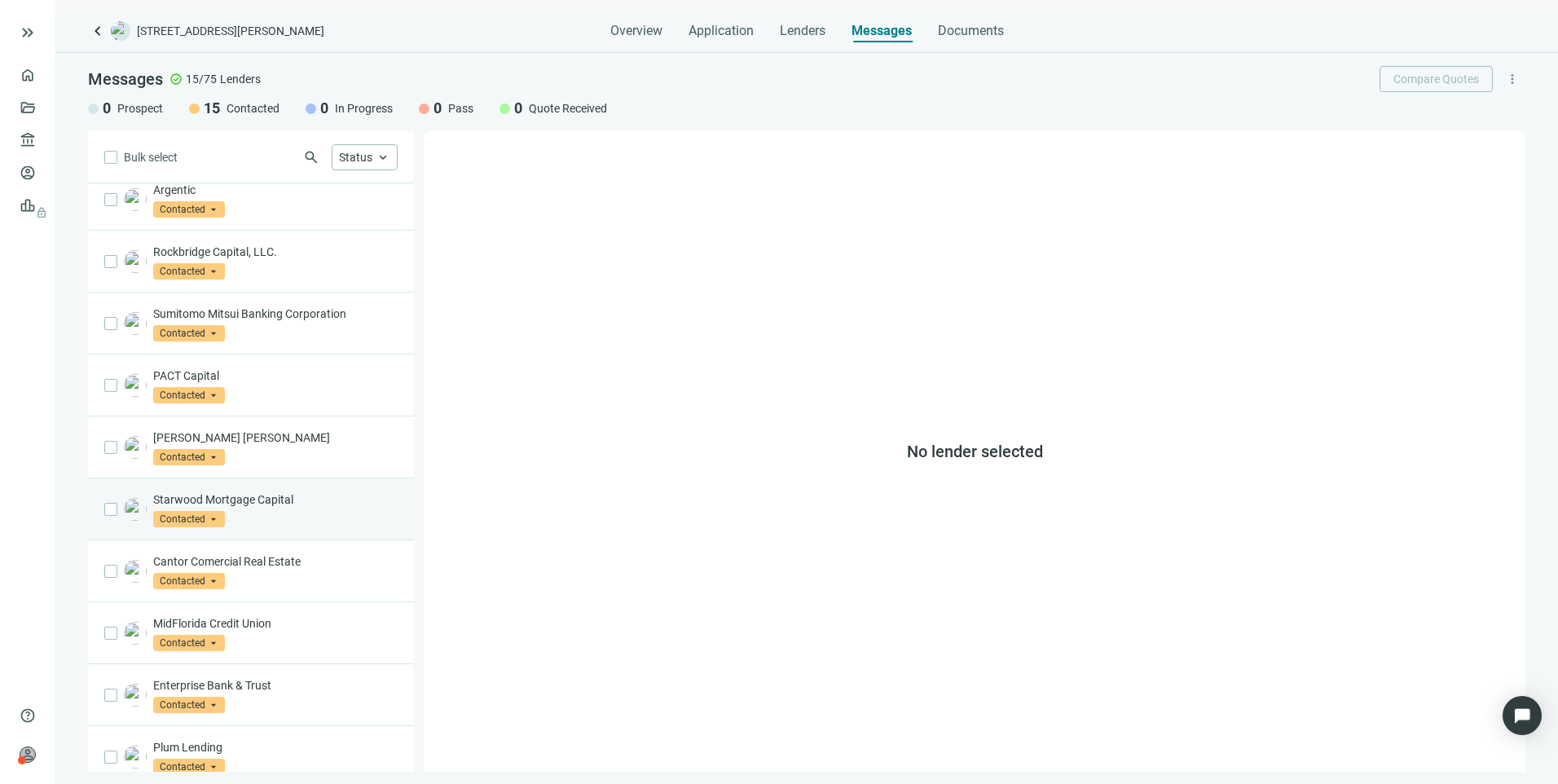
click at [297, 507] on div "Starwood Mortgage Capital Contacted arrow_drop_down" at bounding box center [275, 509] width 244 height 36
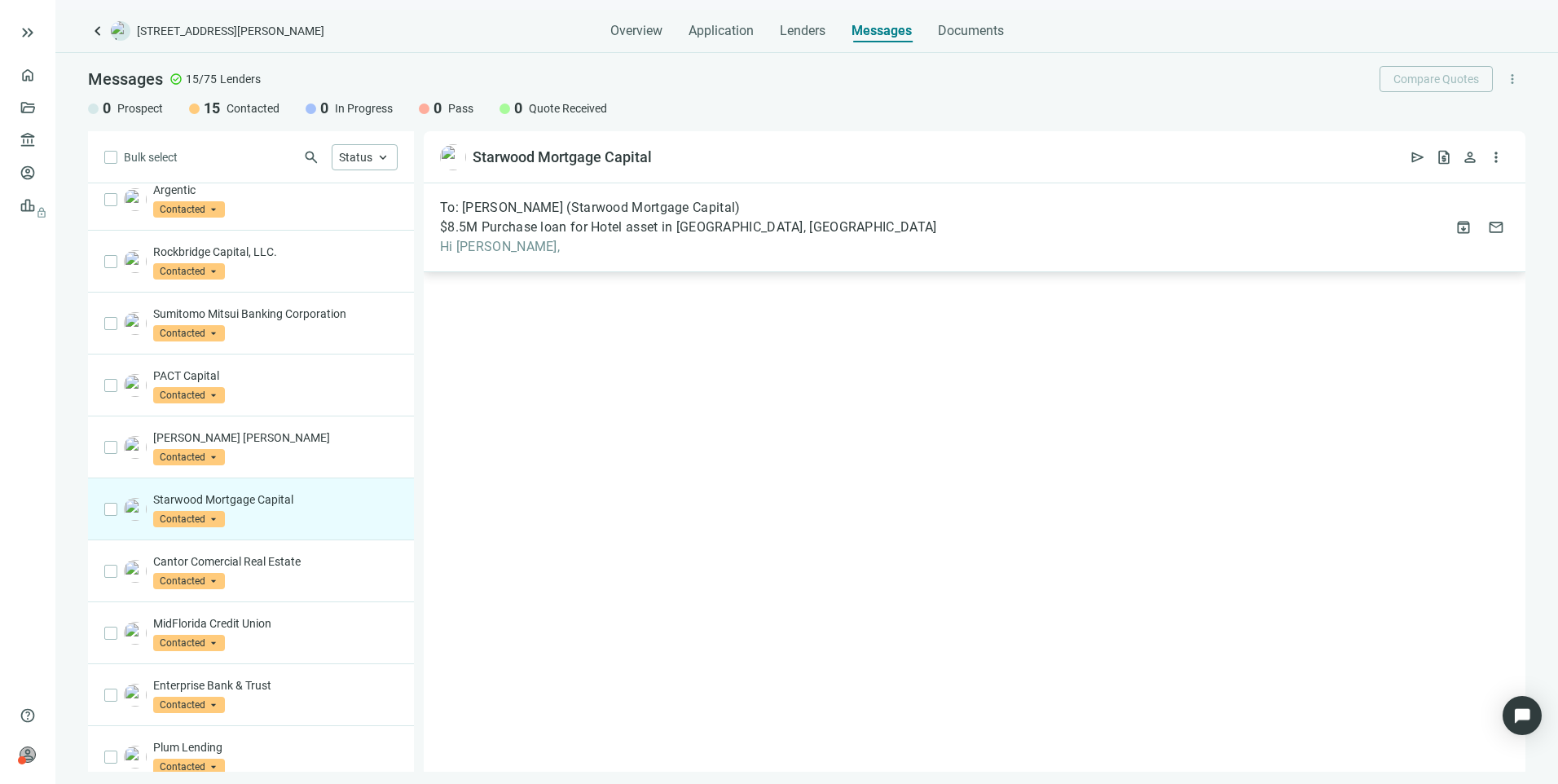
click at [632, 234] on span "$8.5M Purchase loan for Hotel asset in Jacksonville, FL" at bounding box center [689, 227] width 498 height 16
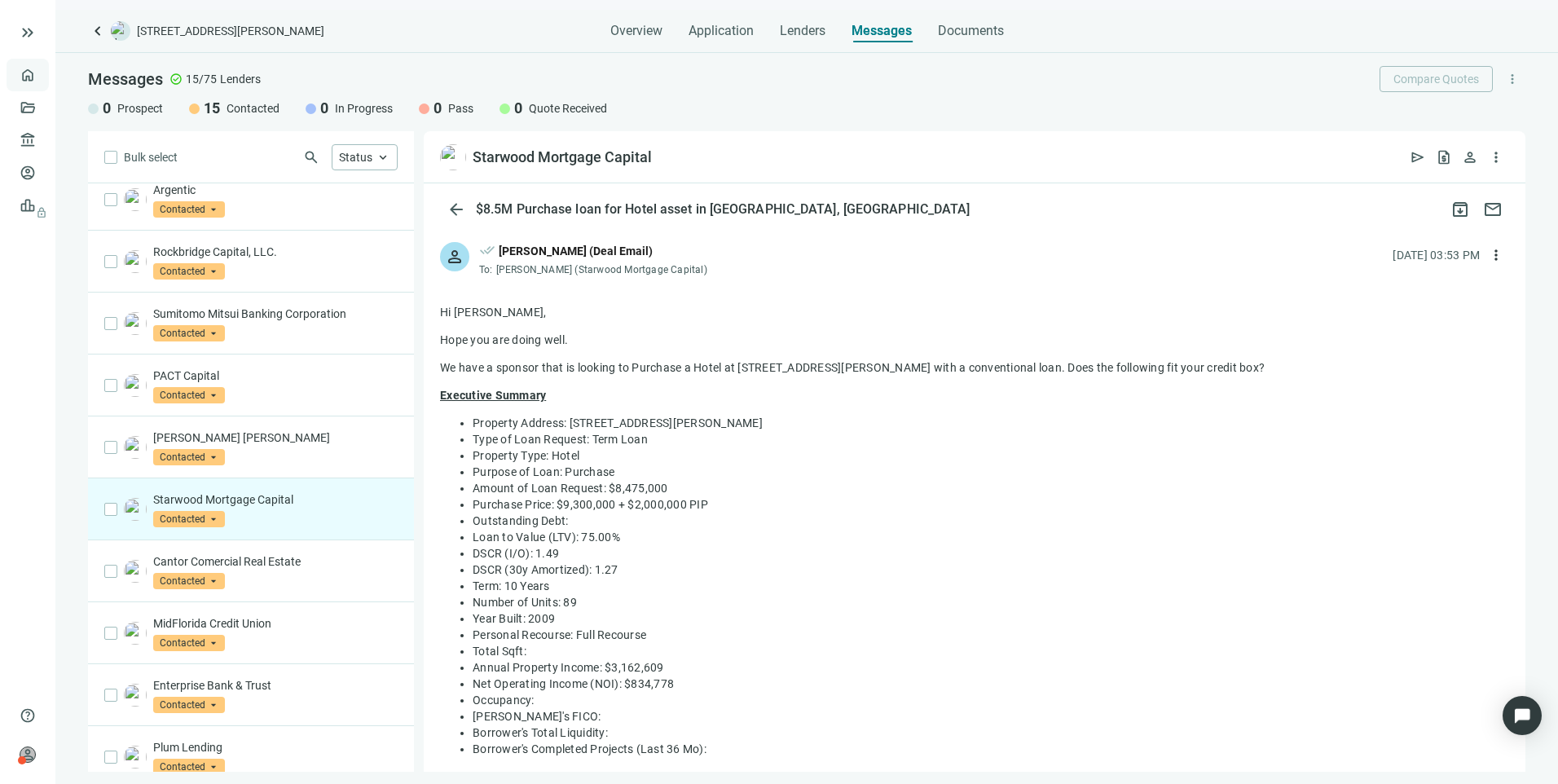
click at [41, 74] on link "Overview" at bounding box center [64, 75] width 48 height 13
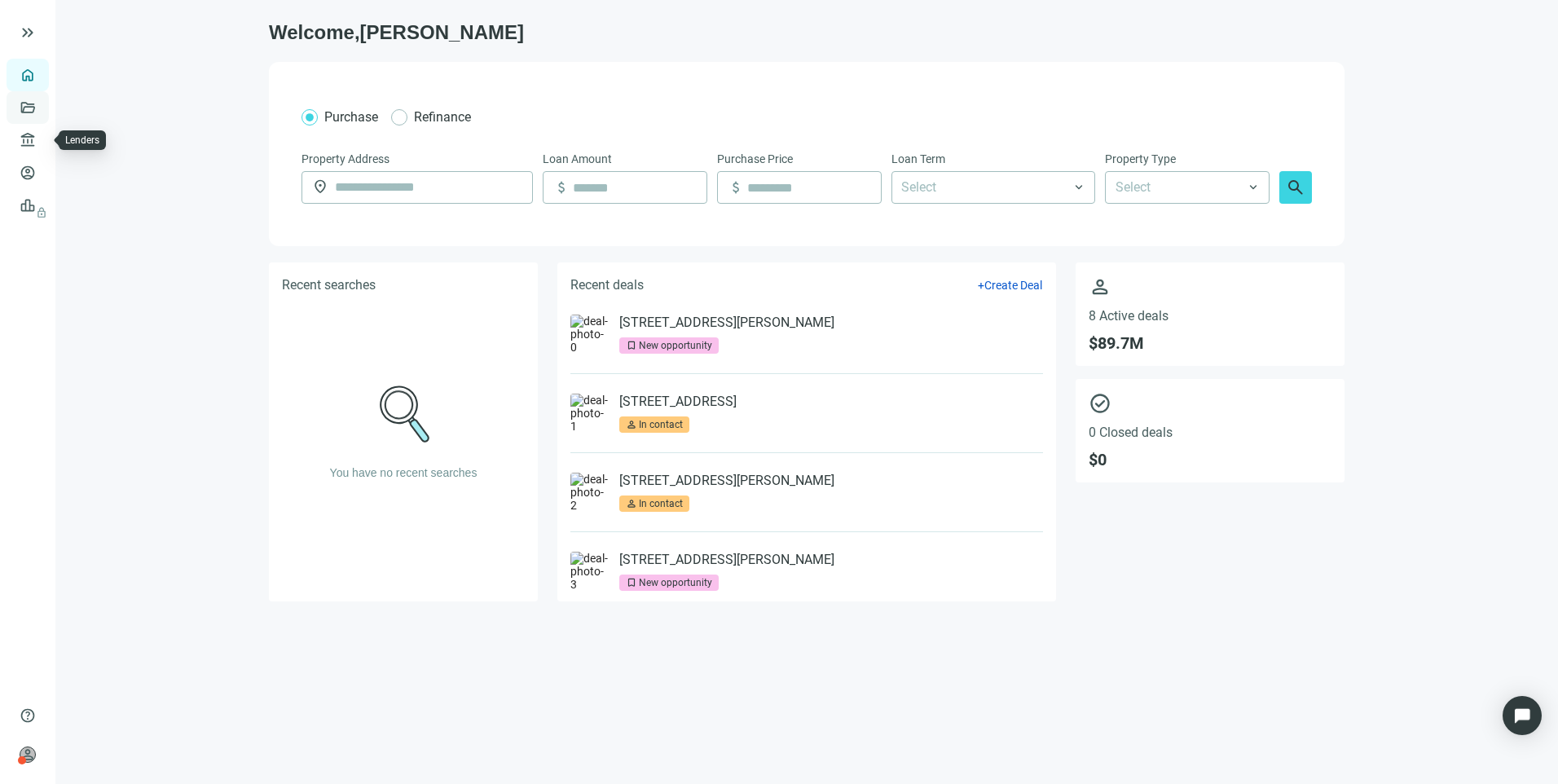
click at [41, 107] on link "Deals" at bounding box center [55, 108] width 29 height 13
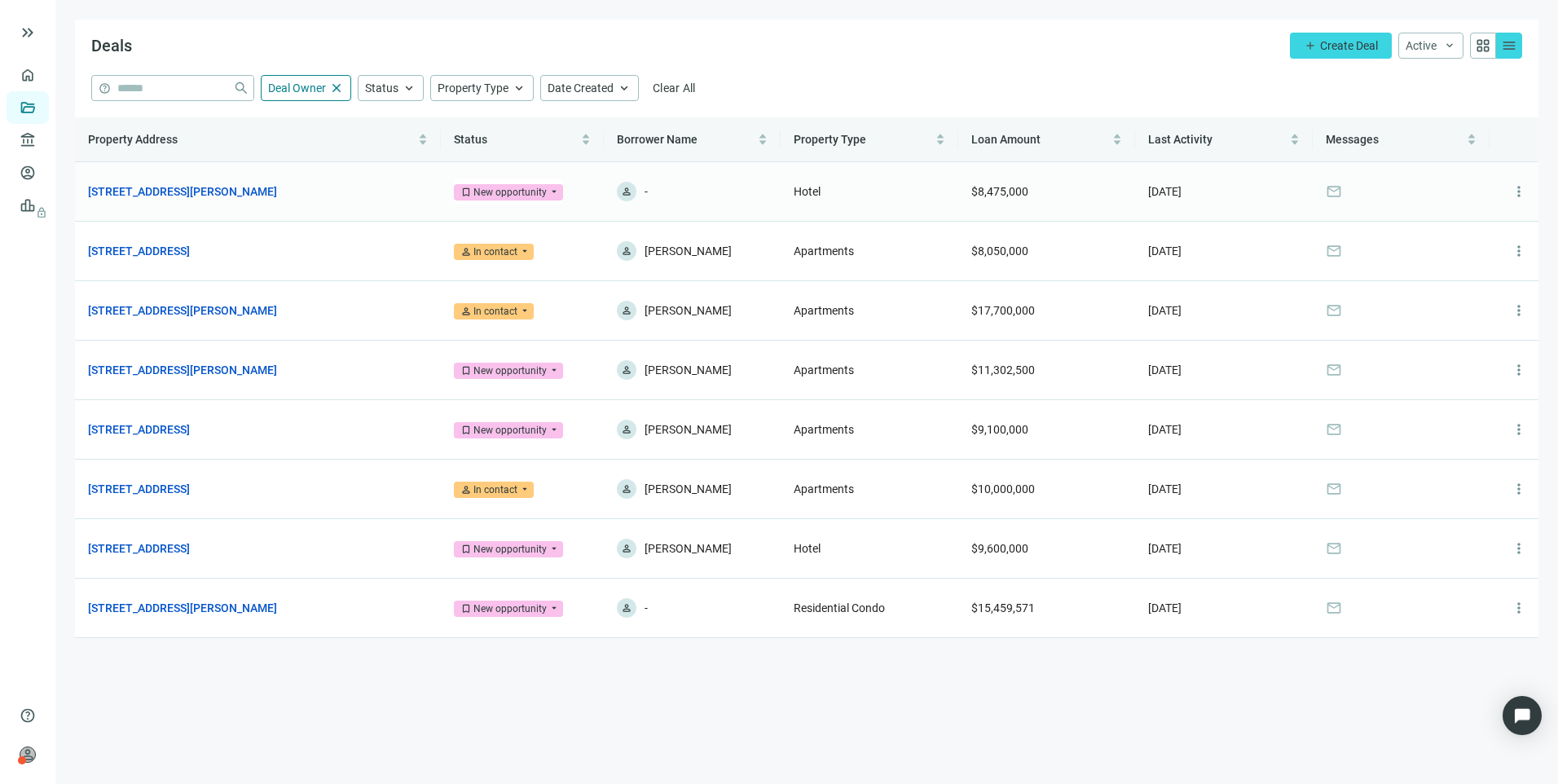
click at [528, 194] on div "New opportunity" at bounding box center [511, 192] width 74 height 16
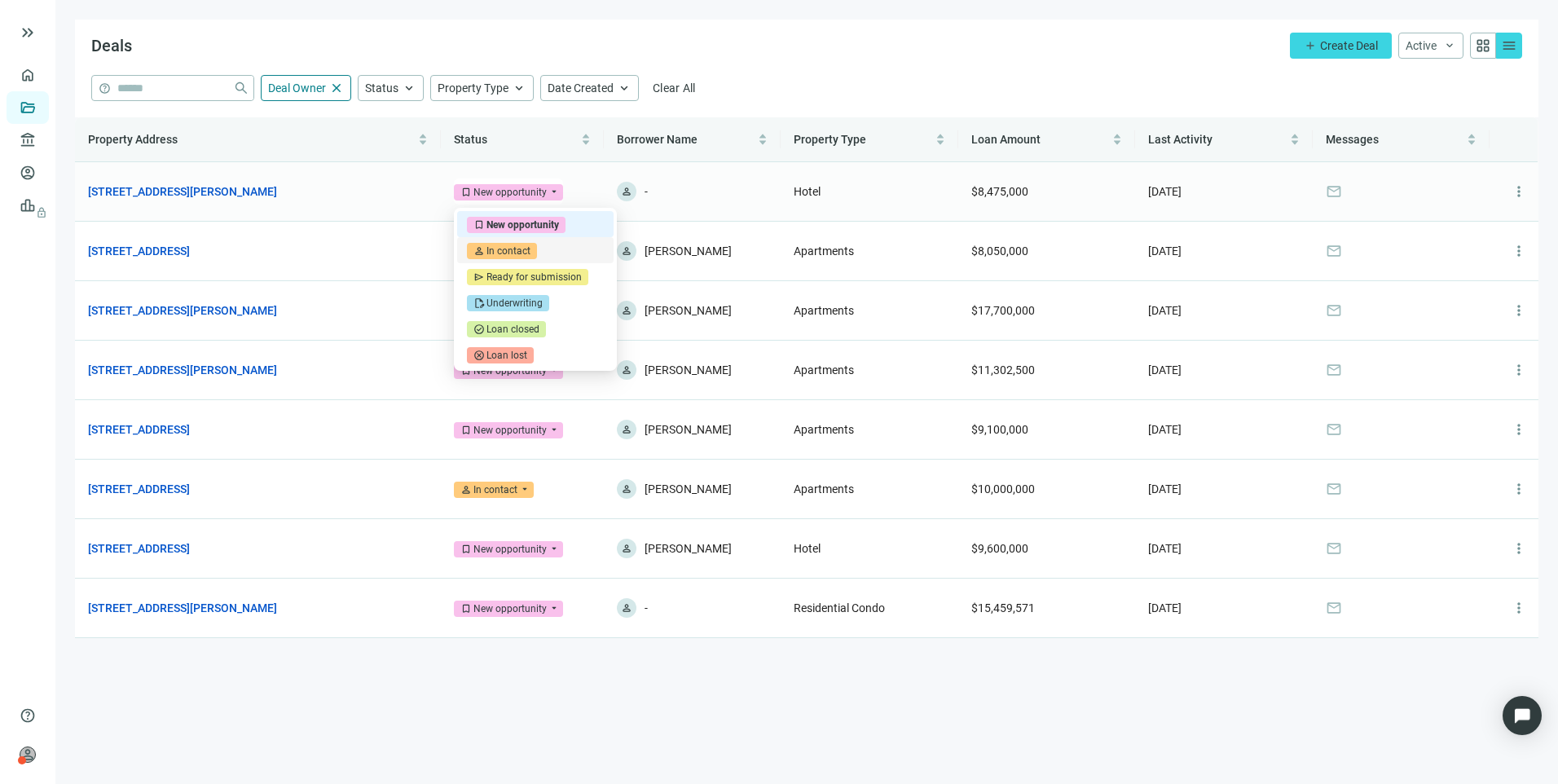
click at [516, 246] on div "In contact" at bounding box center [508, 251] width 44 height 16
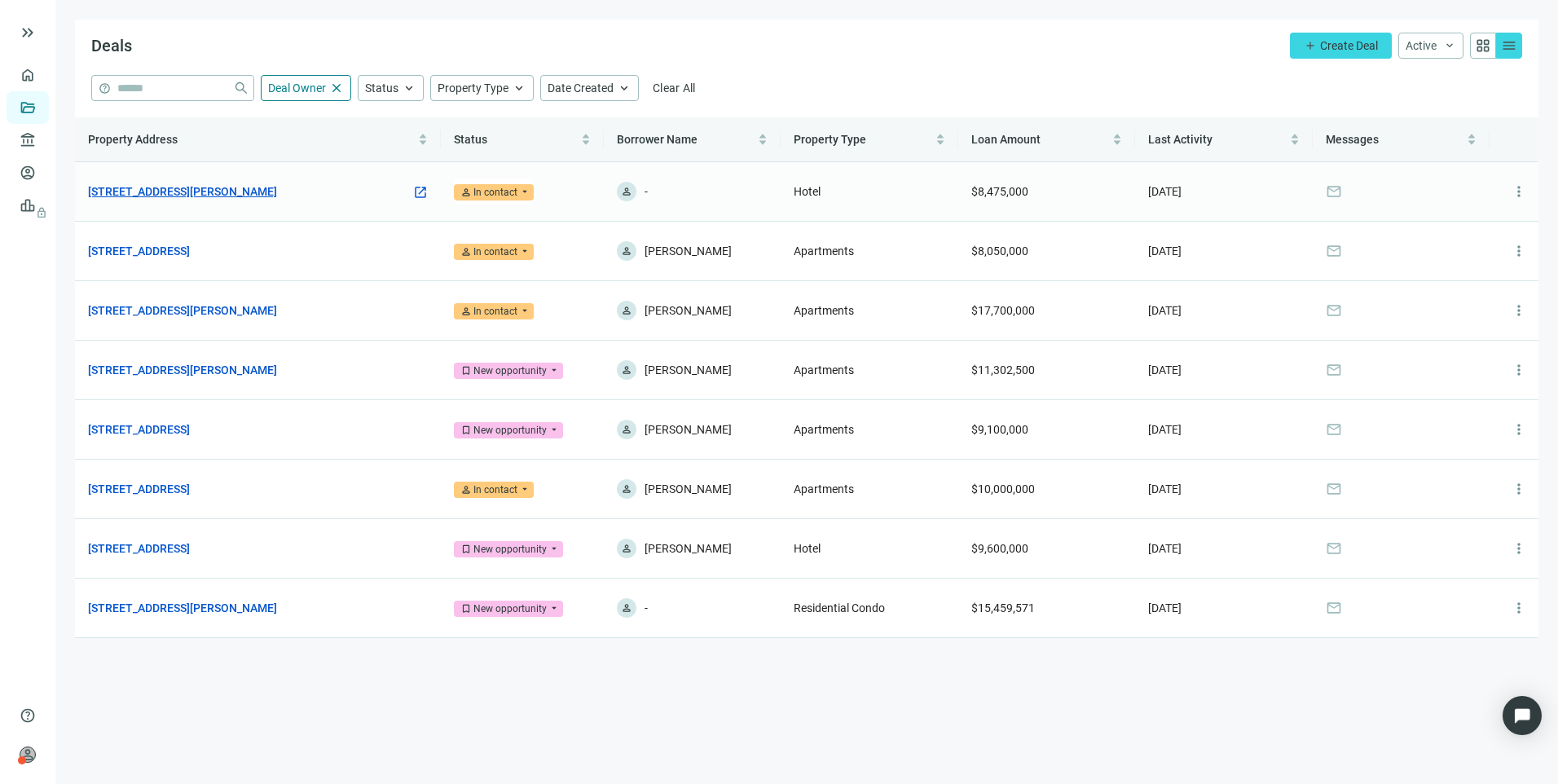
click at [242, 191] on link "[STREET_ADDRESS][PERSON_NAME]" at bounding box center [183, 191] width 189 height 18
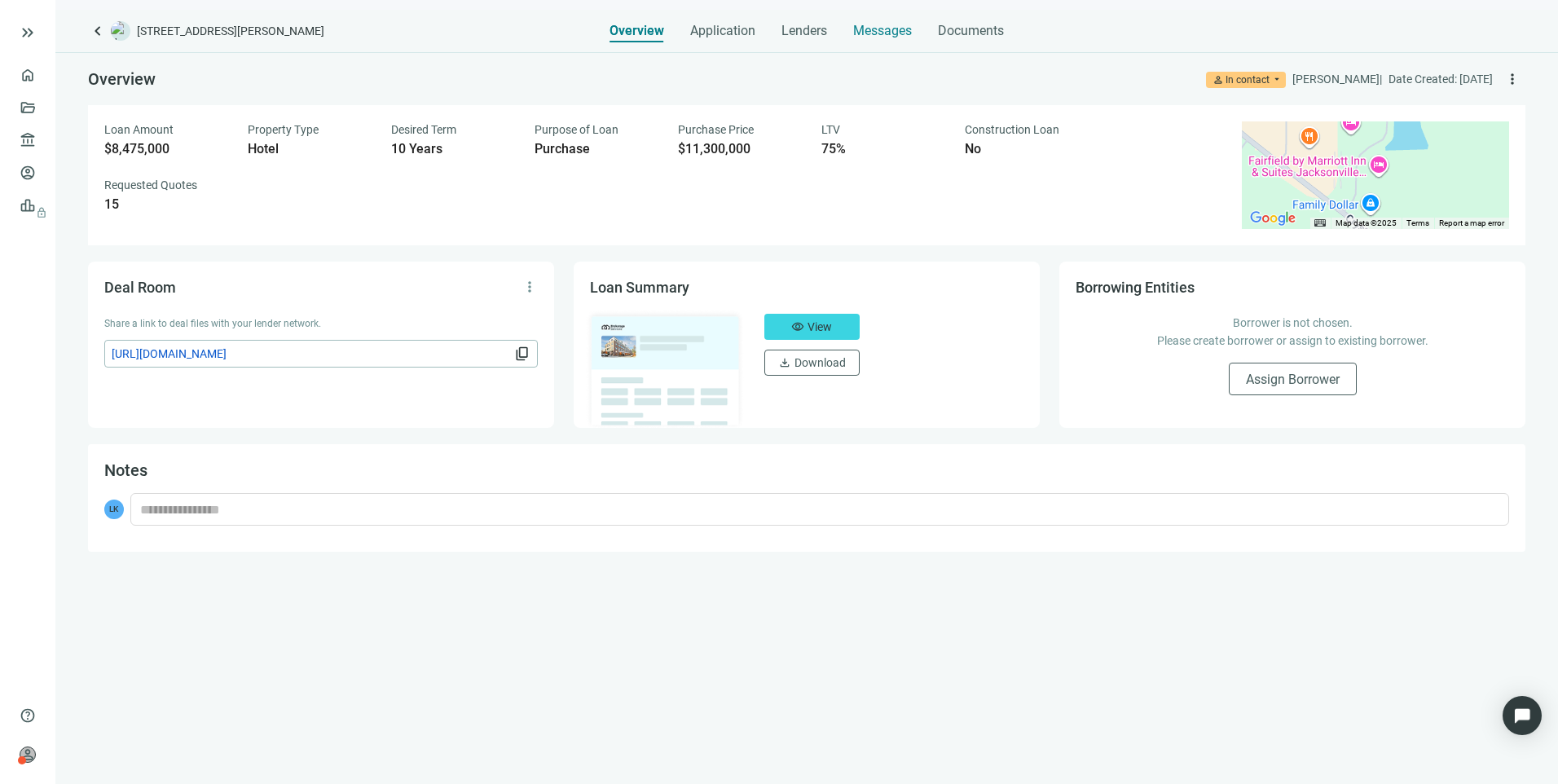
click at [879, 33] on span "Messages" at bounding box center [883, 30] width 59 height 15
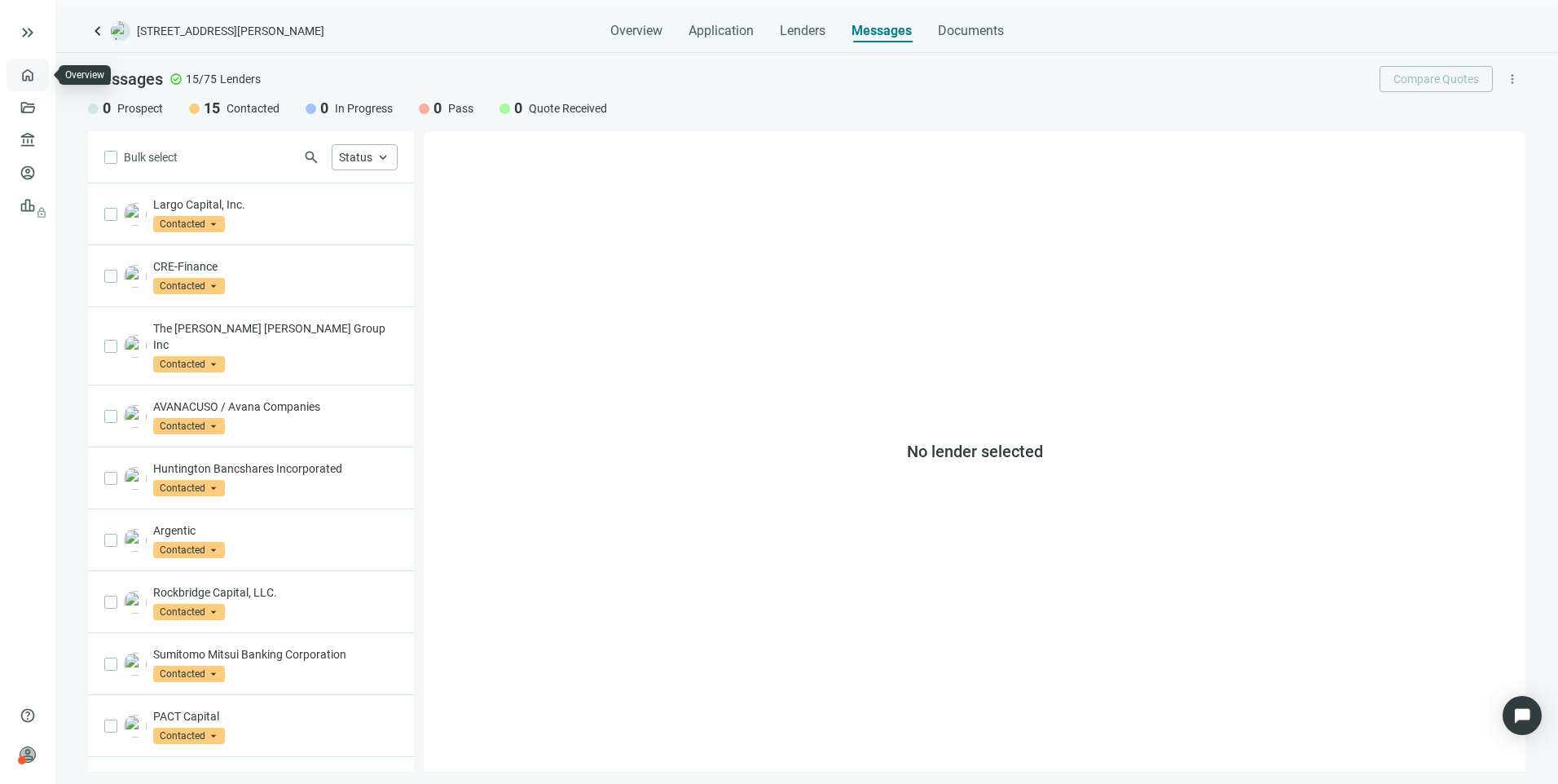
click at [41, 76] on link "Overview" at bounding box center [64, 75] width 48 height 13
